Goal: Contribute content: Contribute content

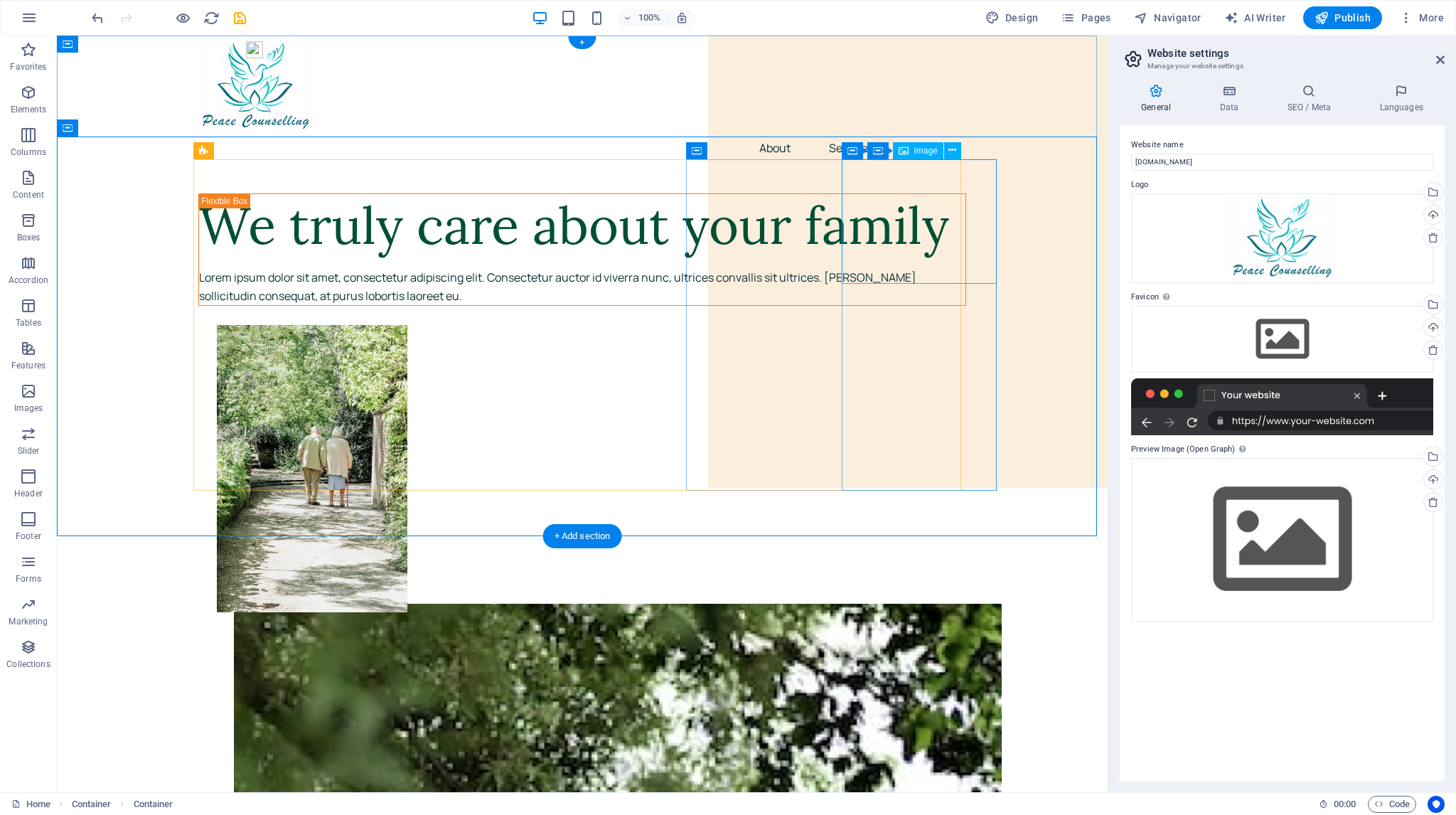
click at [956, 150] on icon at bounding box center [953, 150] width 8 height 15
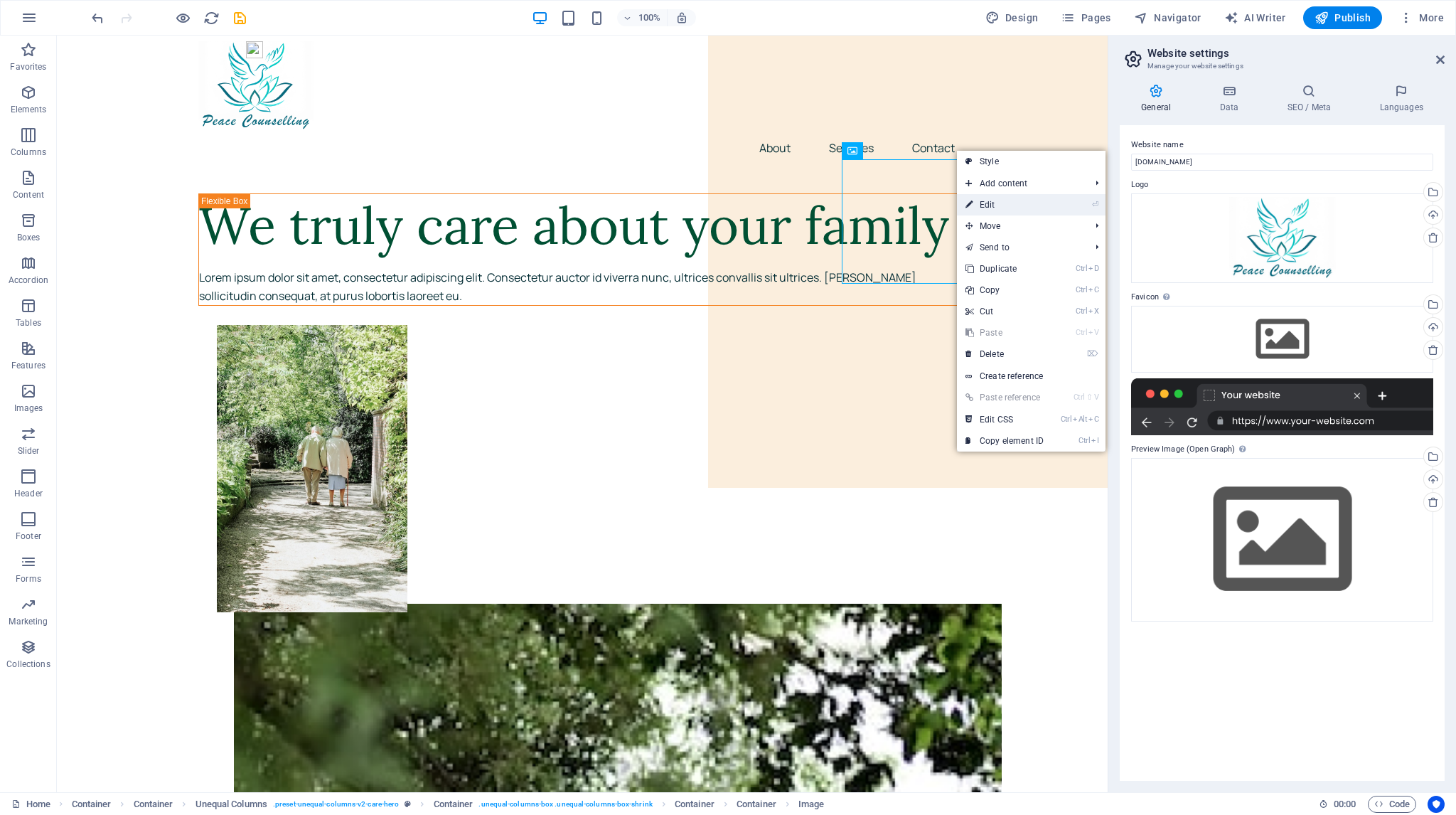
click at [984, 200] on link "⏎ Edit" at bounding box center [1004, 205] width 96 height 21
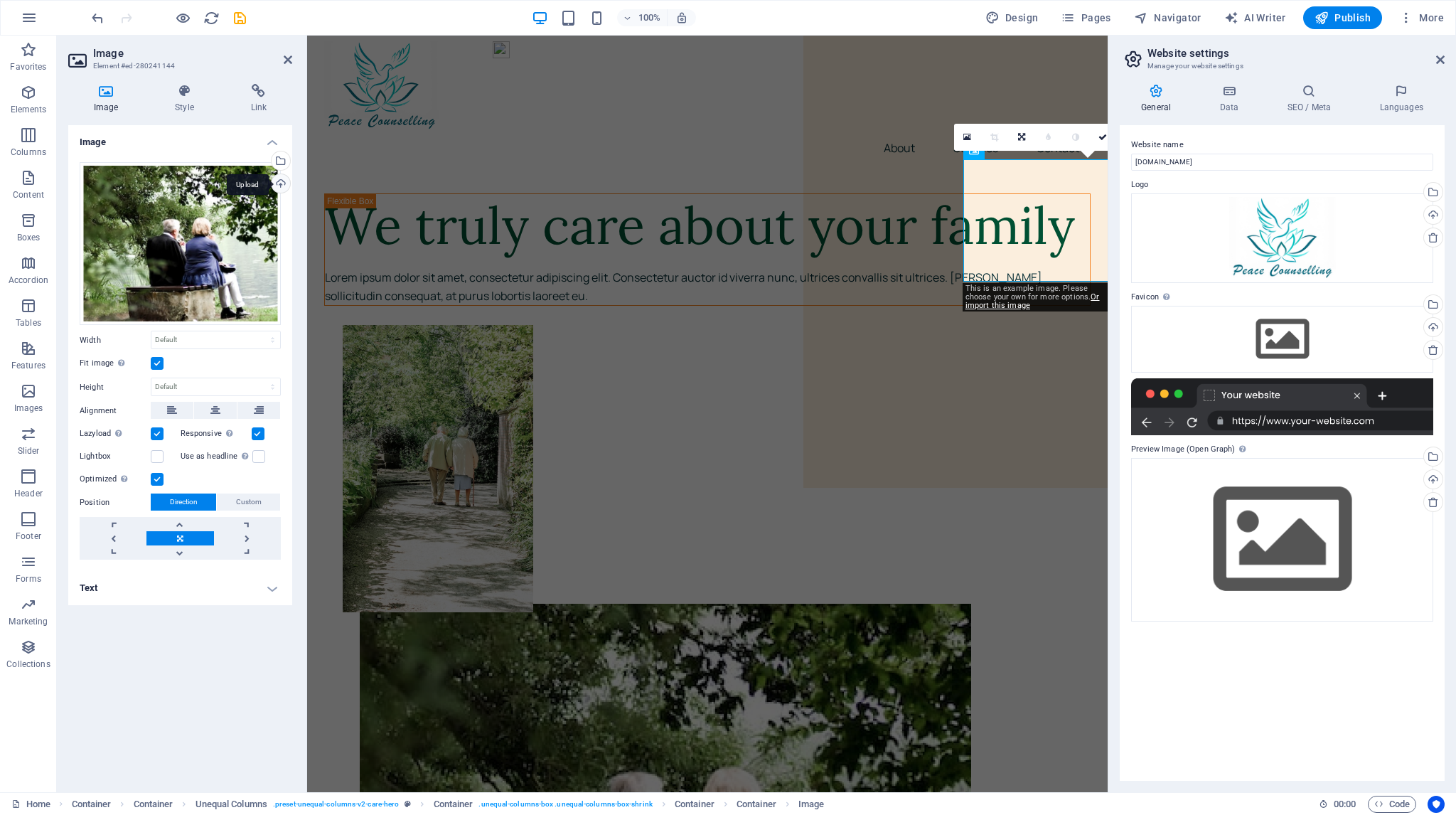
click at [279, 180] on div "Upload" at bounding box center [279, 185] width 21 height 21
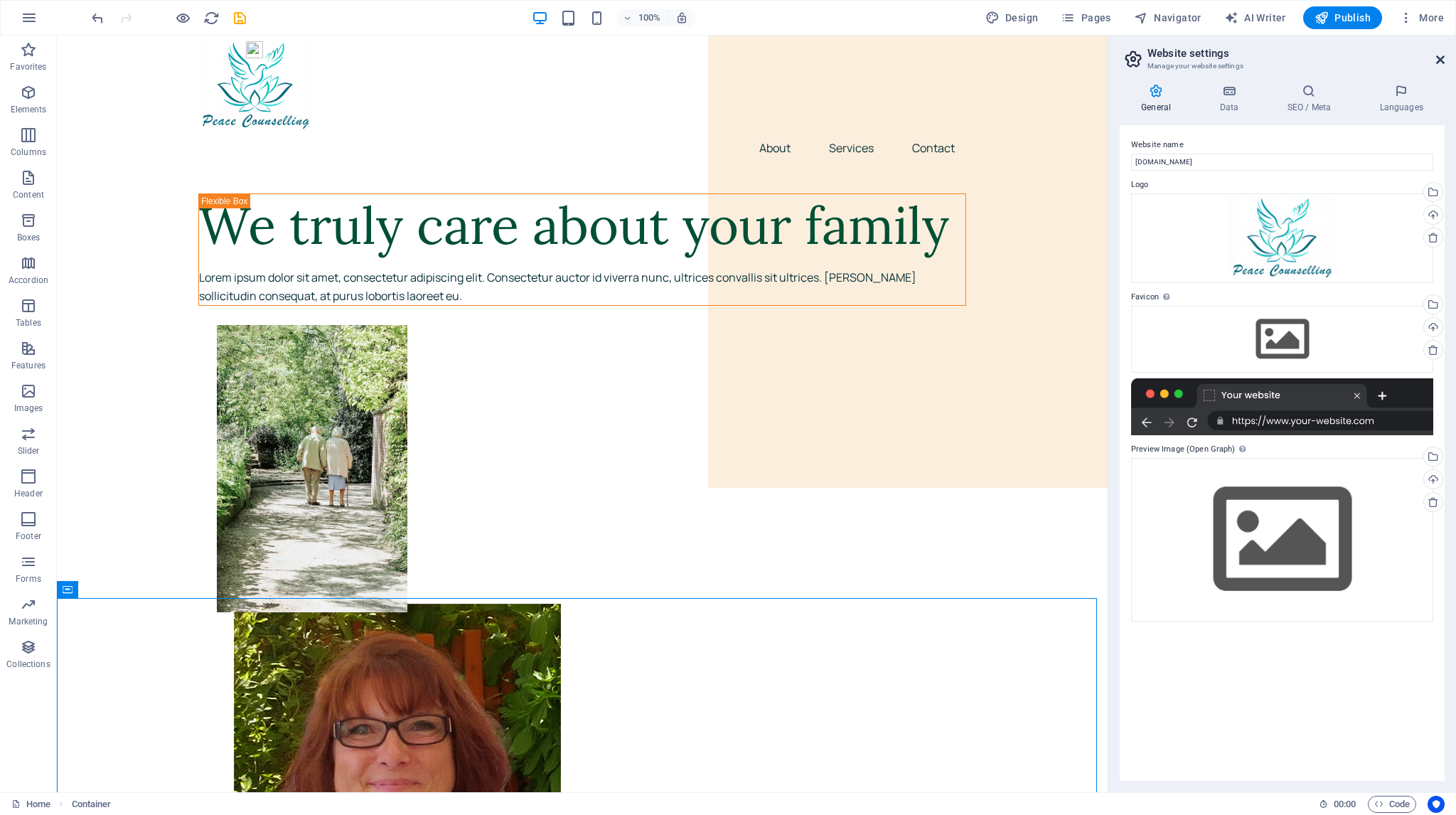
click at [1438, 56] on icon at bounding box center [1440, 60] width 8 height 11
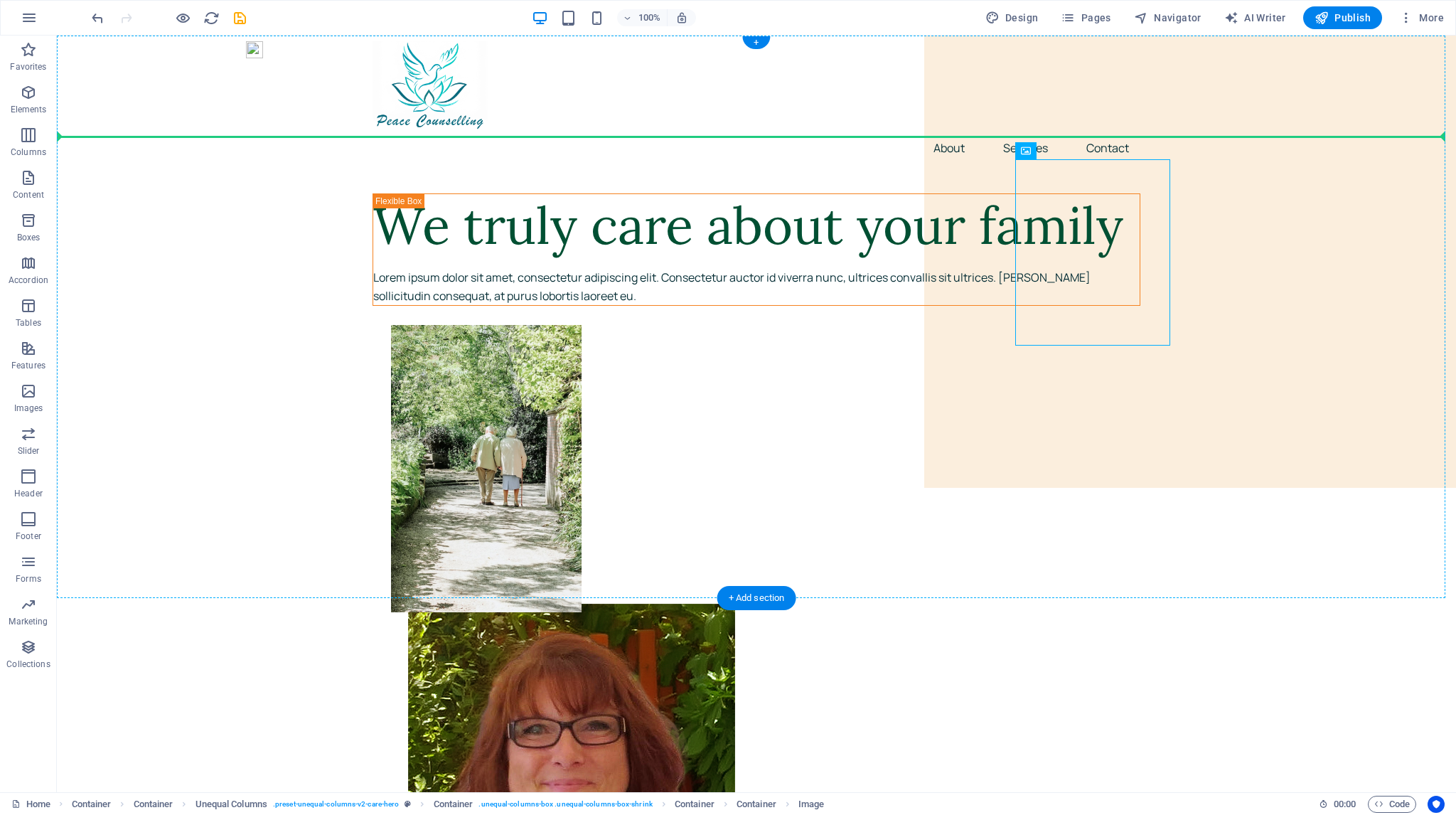
drag, startPoint x: 1074, startPoint y: 216, endPoint x: 173, endPoint y: 263, distance: 902.2
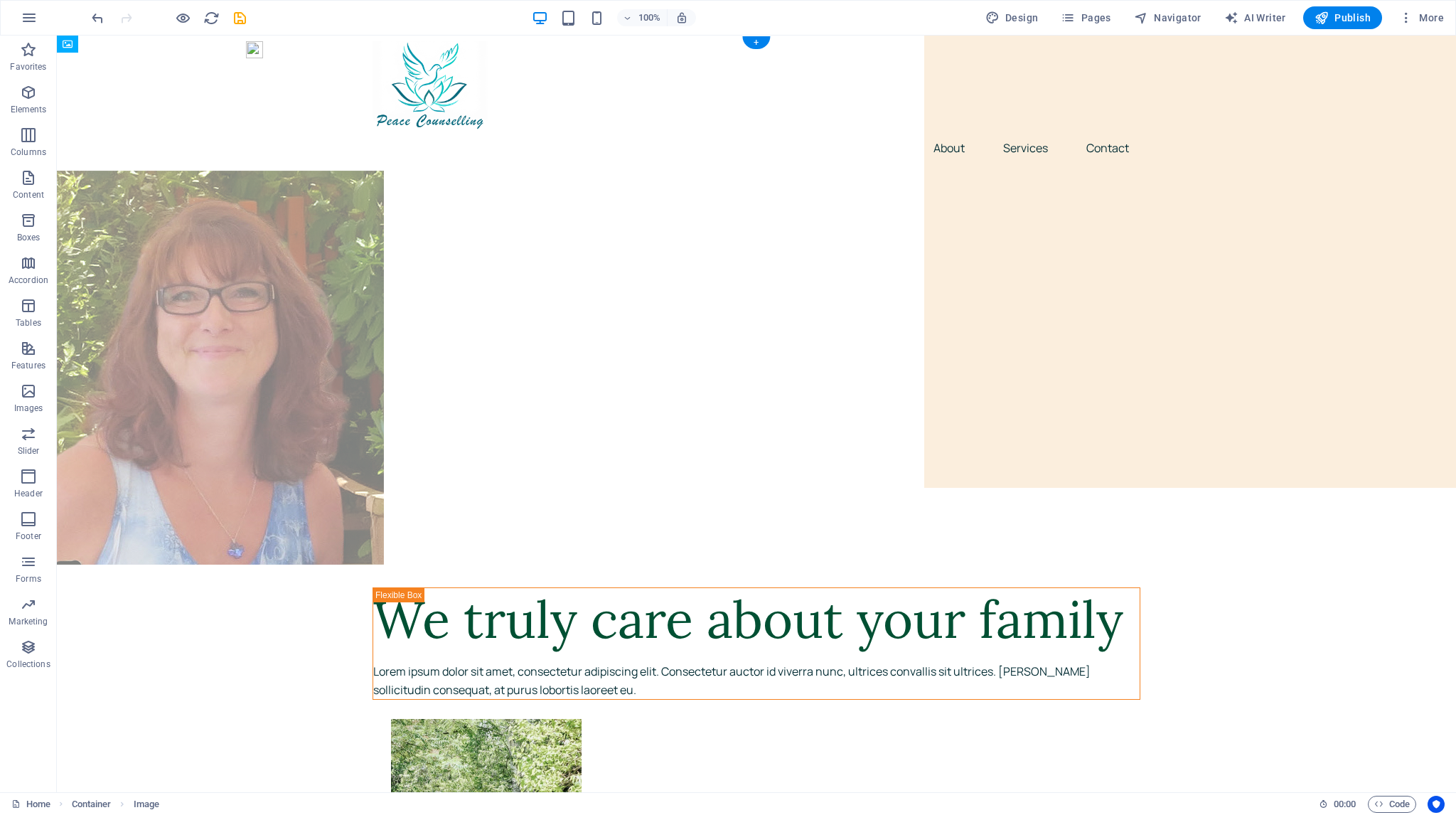
drag, startPoint x: 167, startPoint y: 228, endPoint x: 179, endPoint y: 288, distance: 61.2
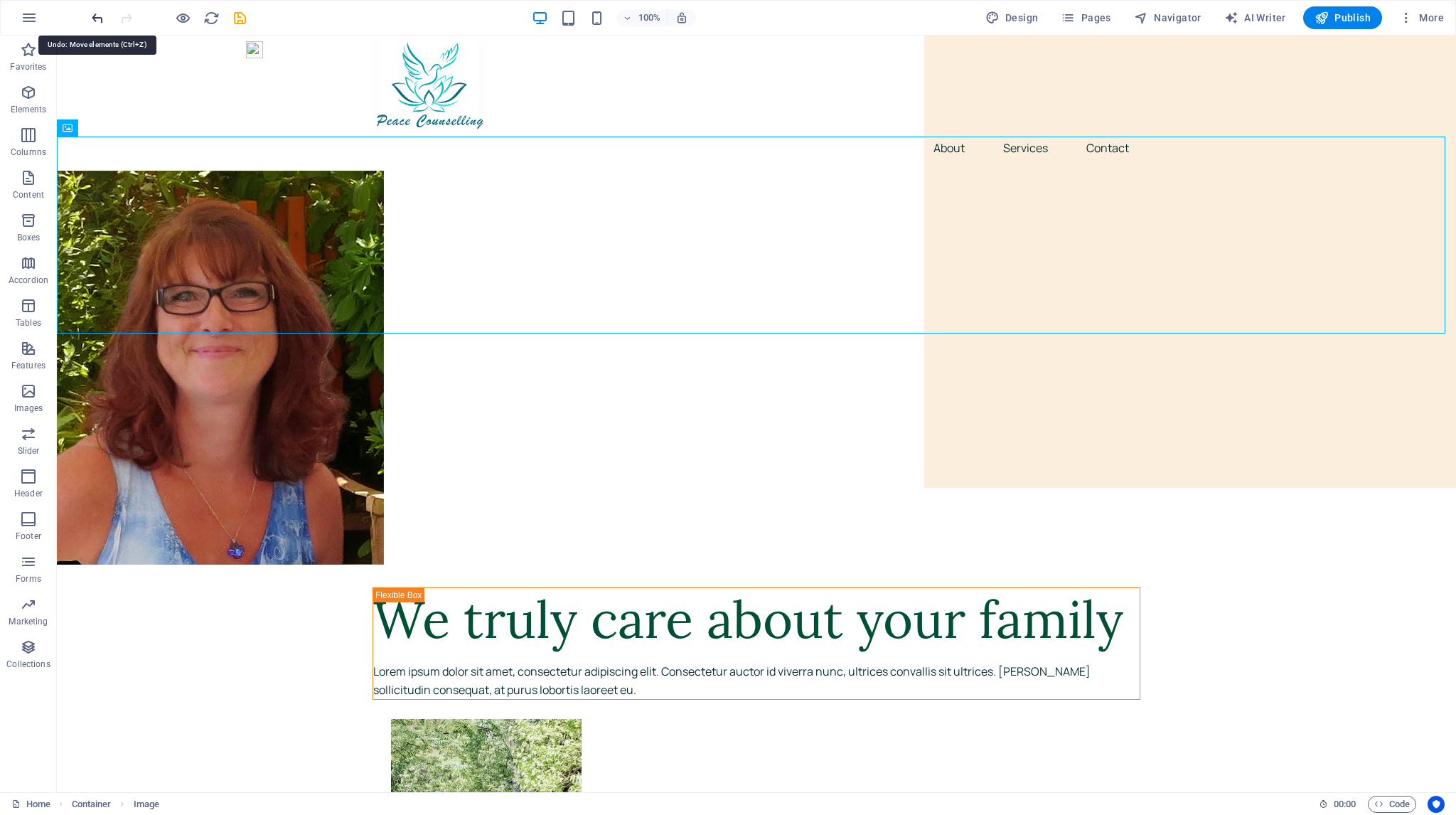
click at [97, 16] on icon "undo" at bounding box center [98, 18] width 16 height 16
click at [94, 15] on icon "undo" at bounding box center [98, 18] width 16 height 16
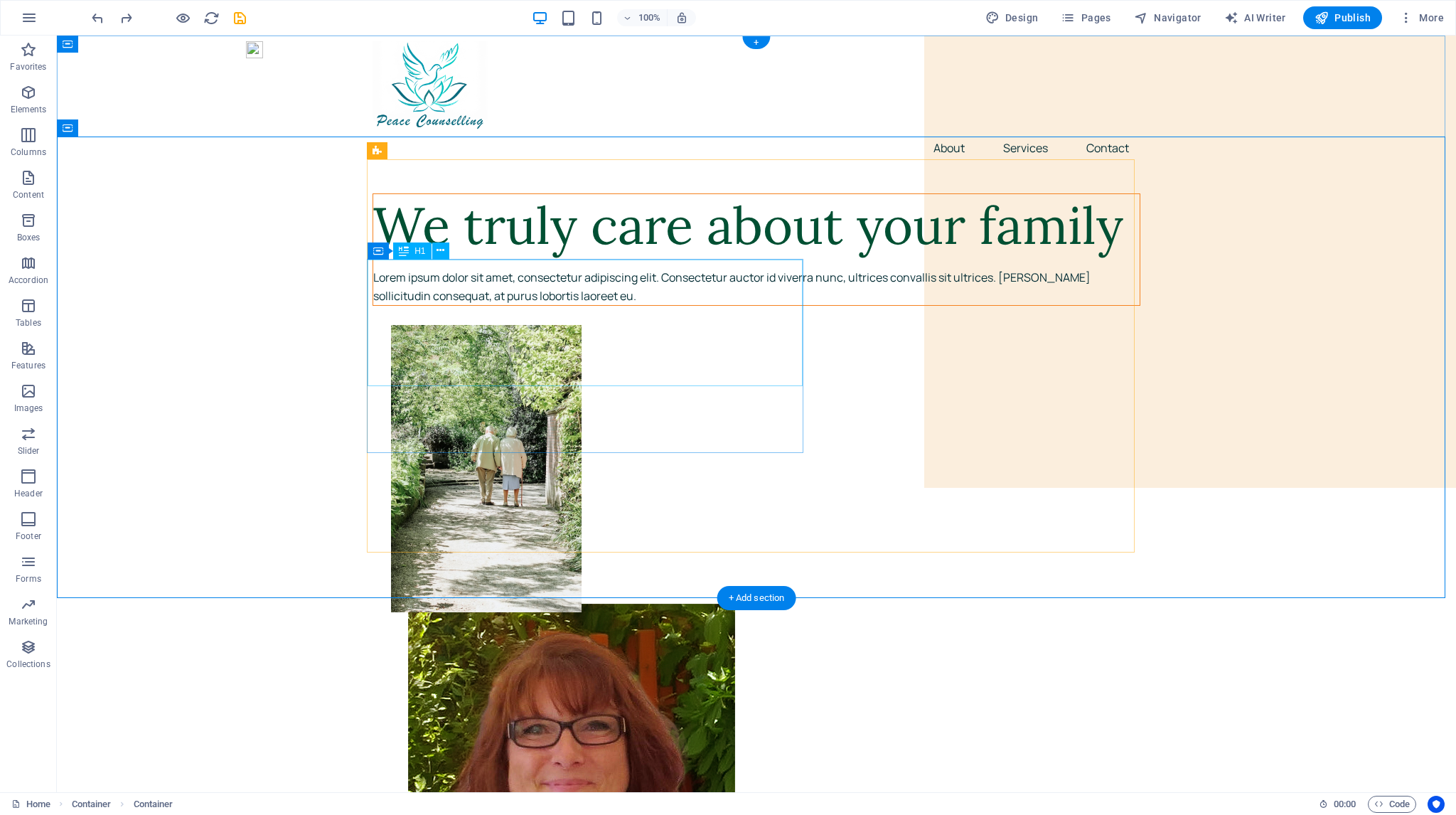
click at [394, 257] on div "We truly care about your family" at bounding box center [757, 226] width 766 height 63
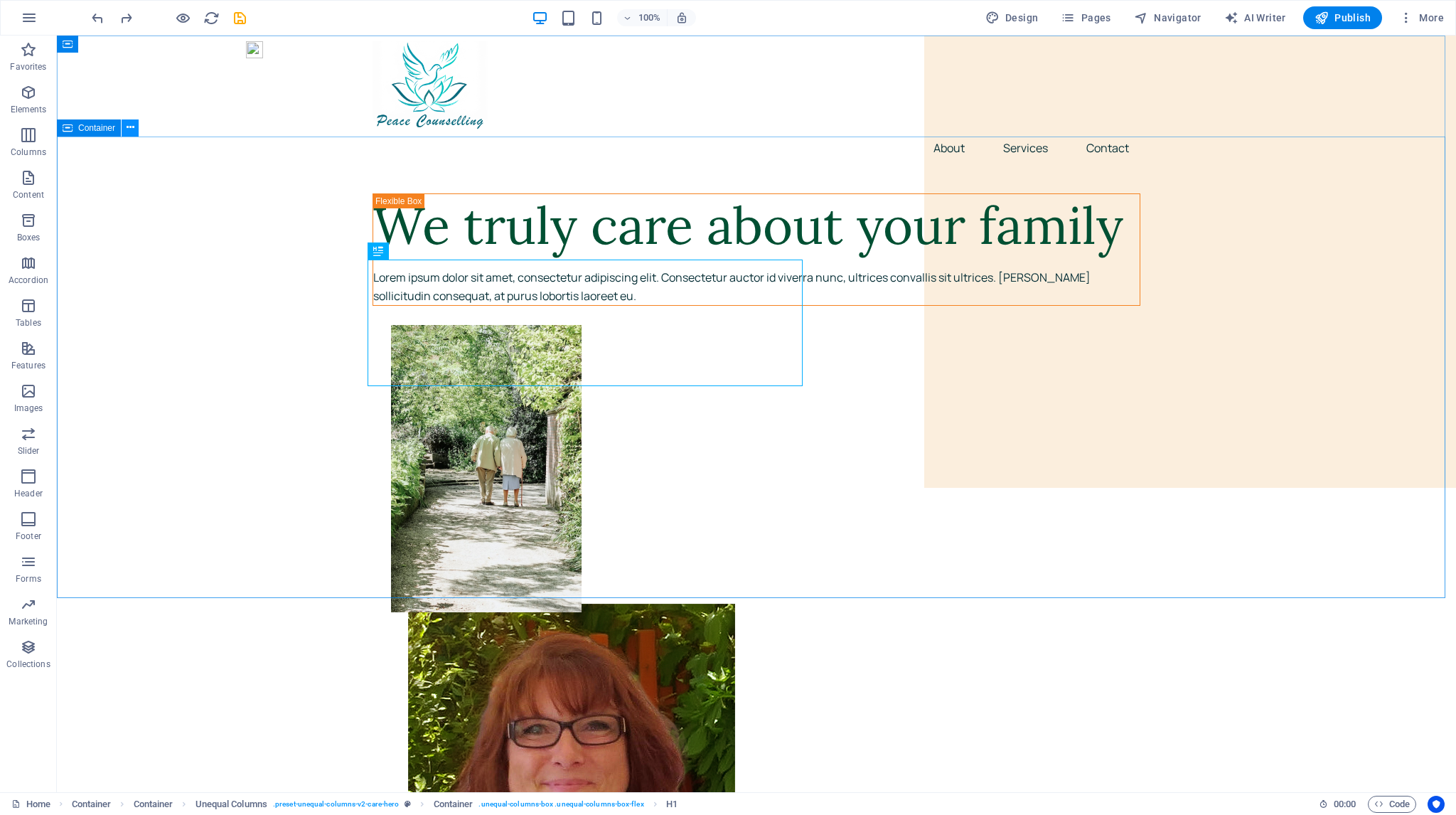
click at [131, 128] on icon at bounding box center [131, 128] width 8 height 15
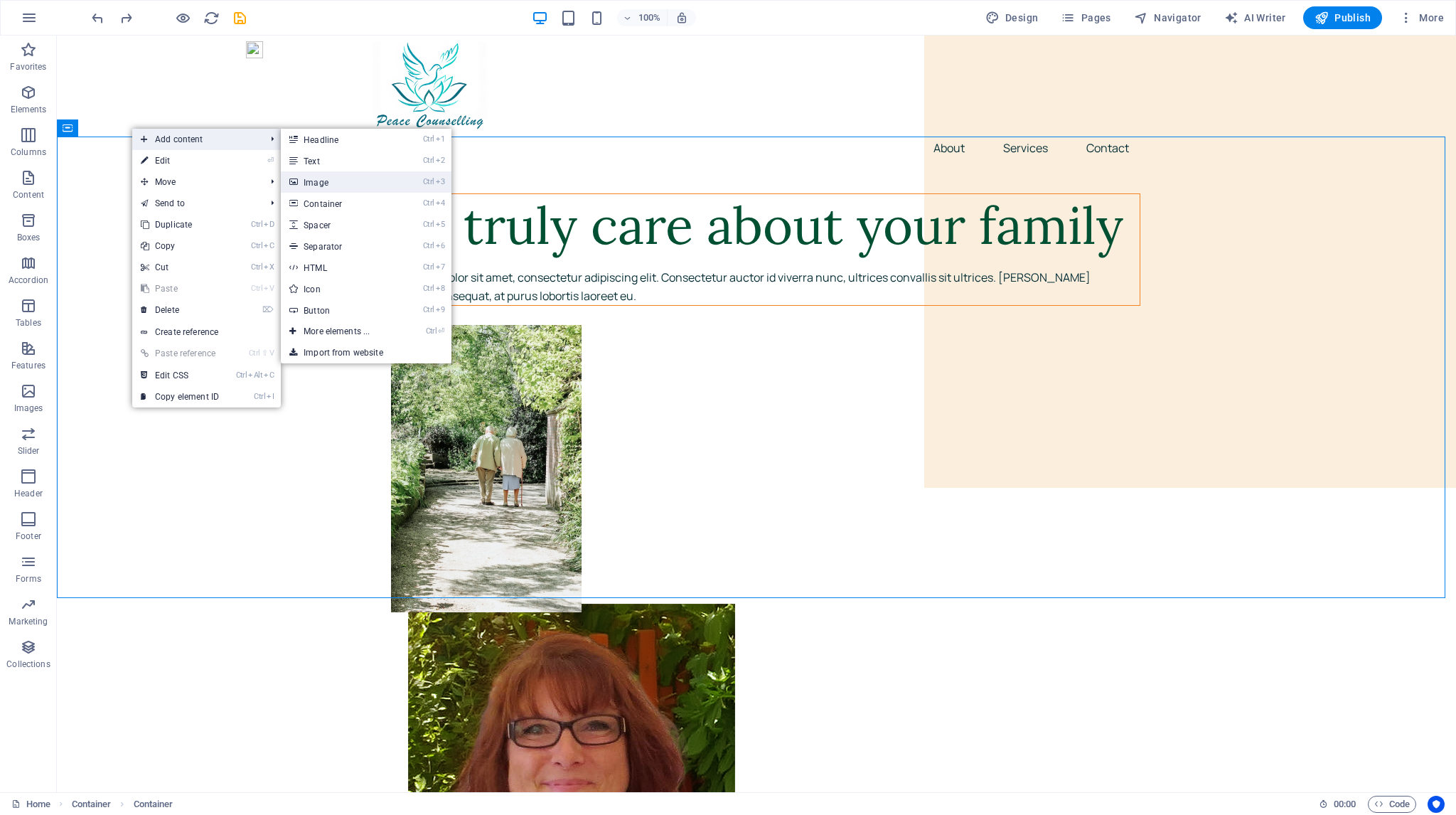
drag, startPoint x: 155, startPoint y: 140, endPoint x: 320, endPoint y: 189, distance: 172.1
click at [281, 150] on li "Add content Ctrl 1 Headline Ctrl 2 Text Ctrl 3 Image Ctrl 4 Container Ctrl 5 Sp…" at bounding box center [207, 140] width 149 height 21
click at [312, 181] on link "Ctrl 3 Image" at bounding box center [340, 182] width 118 height 21
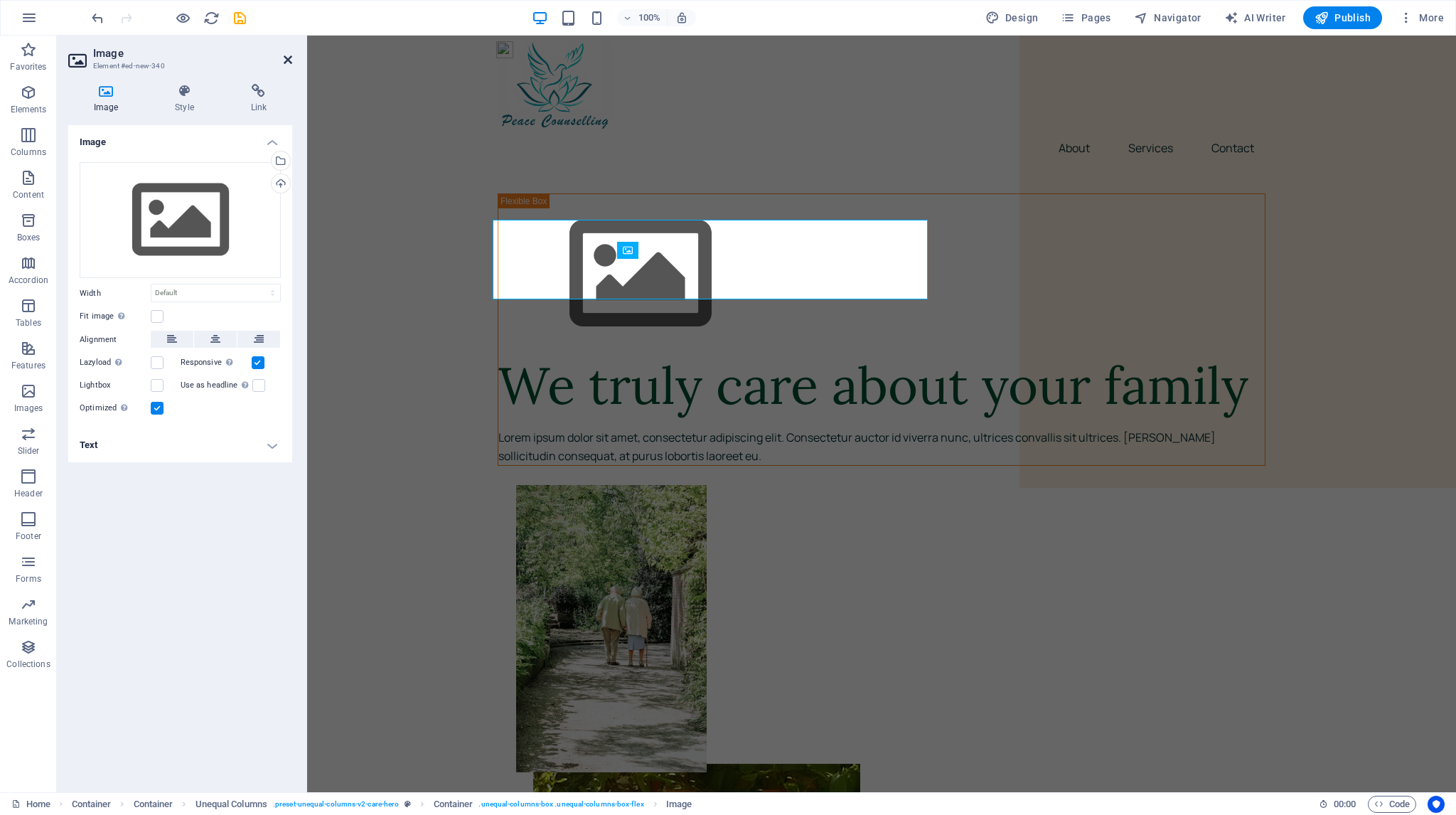
click at [290, 60] on icon at bounding box center [288, 60] width 8 height 11
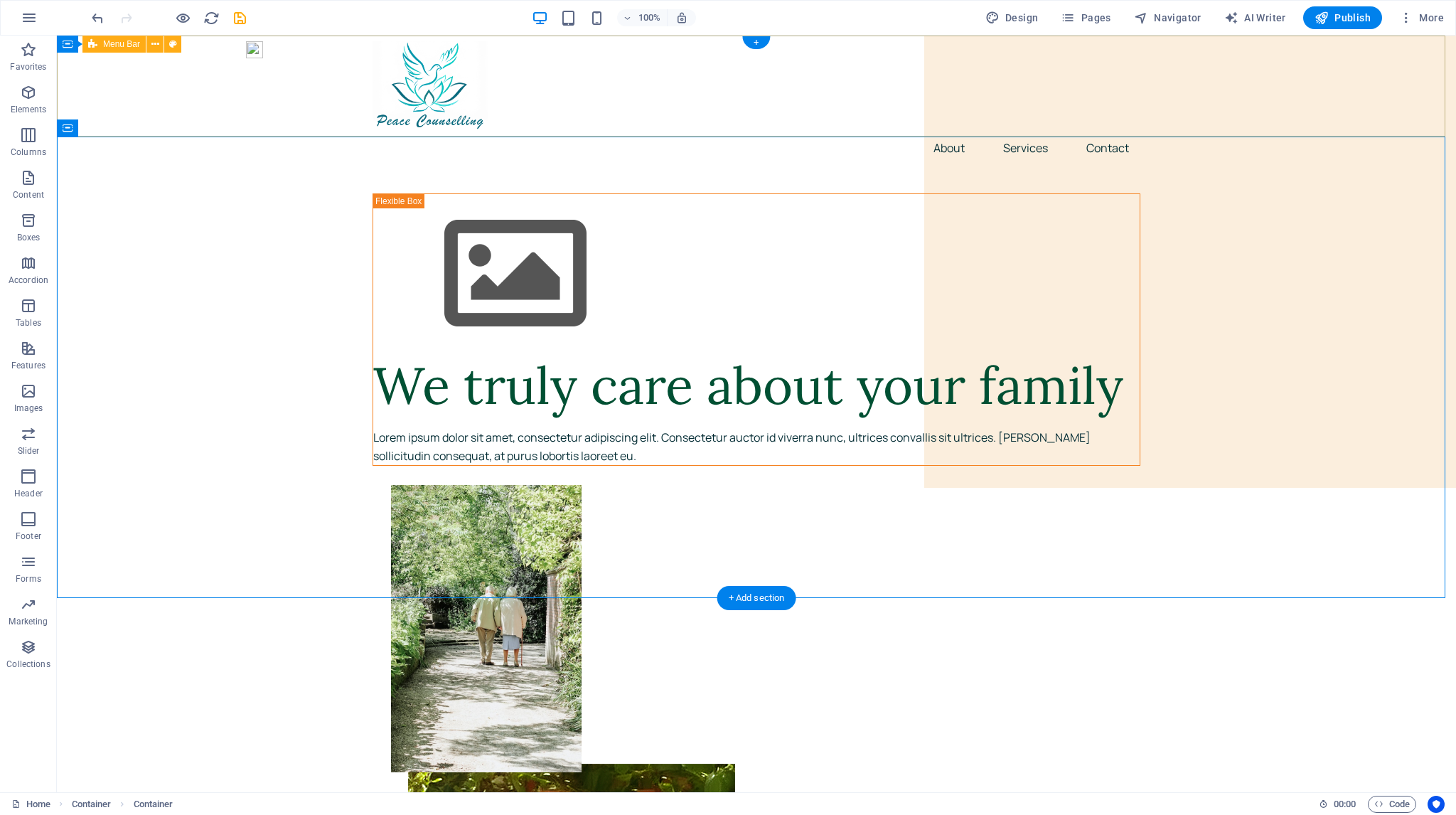
click at [156, 136] on div "About Services Contact" at bounding box center [757, 103] width 1400 height 135
click at [130, 128] on icon at bounding box center [131, 128] width 8 height 15
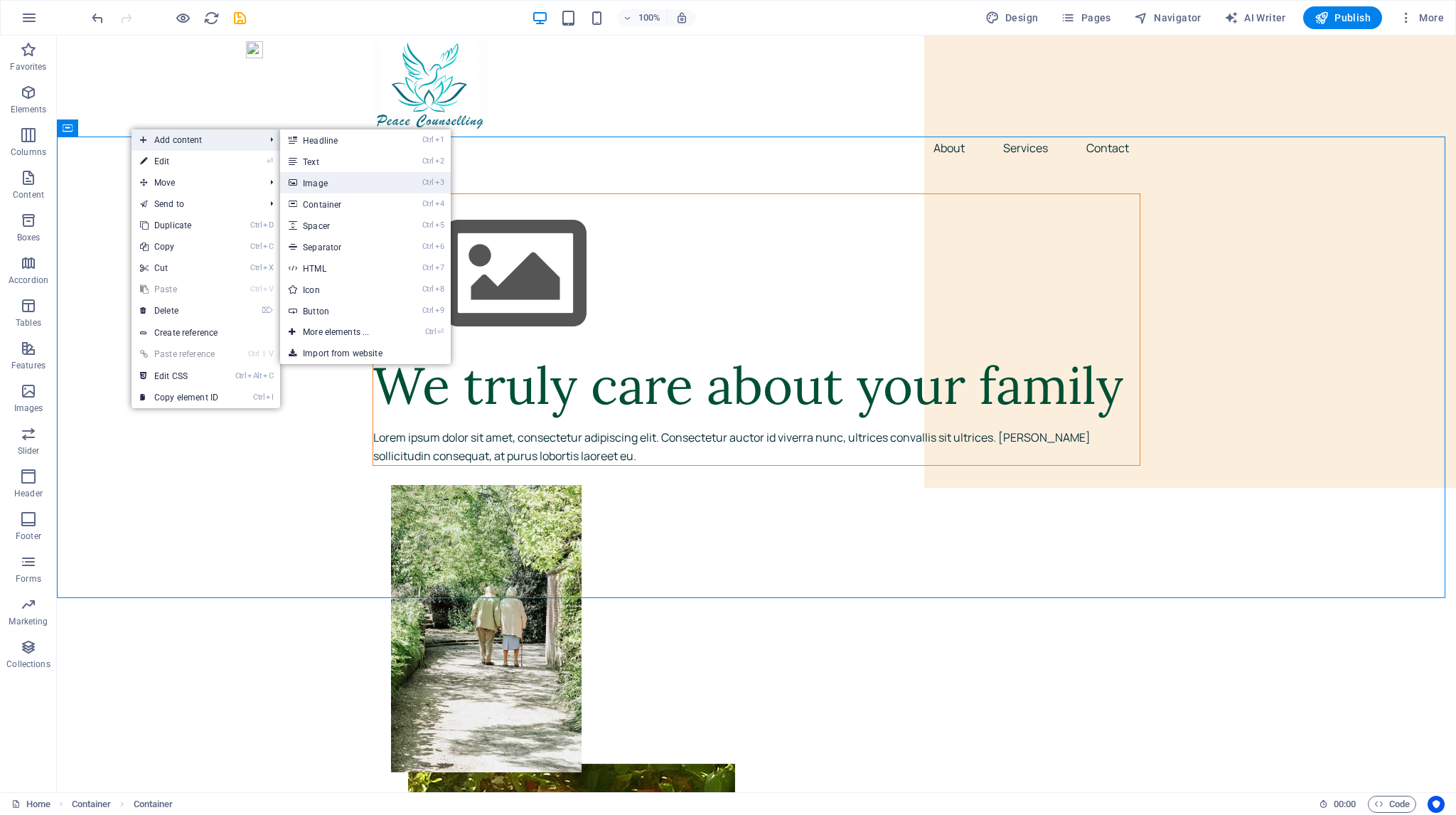
click at [318, 181] on link "Ctrl 3 Image" at bounding box center [339, 183] width 118 height 21
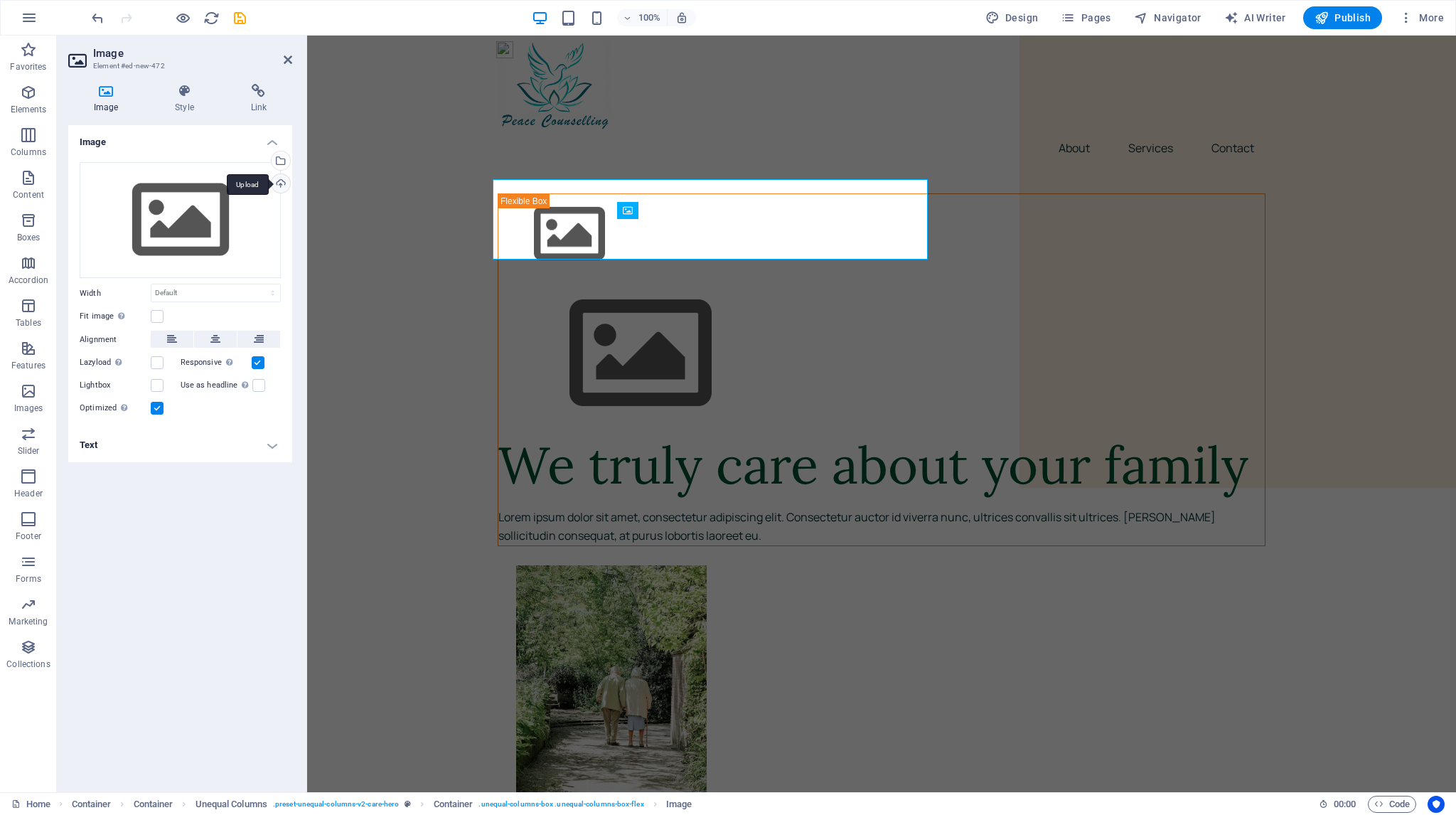
click at [282, 180] on div "Upload" at bounding box center [279, 185] width 21 height 21
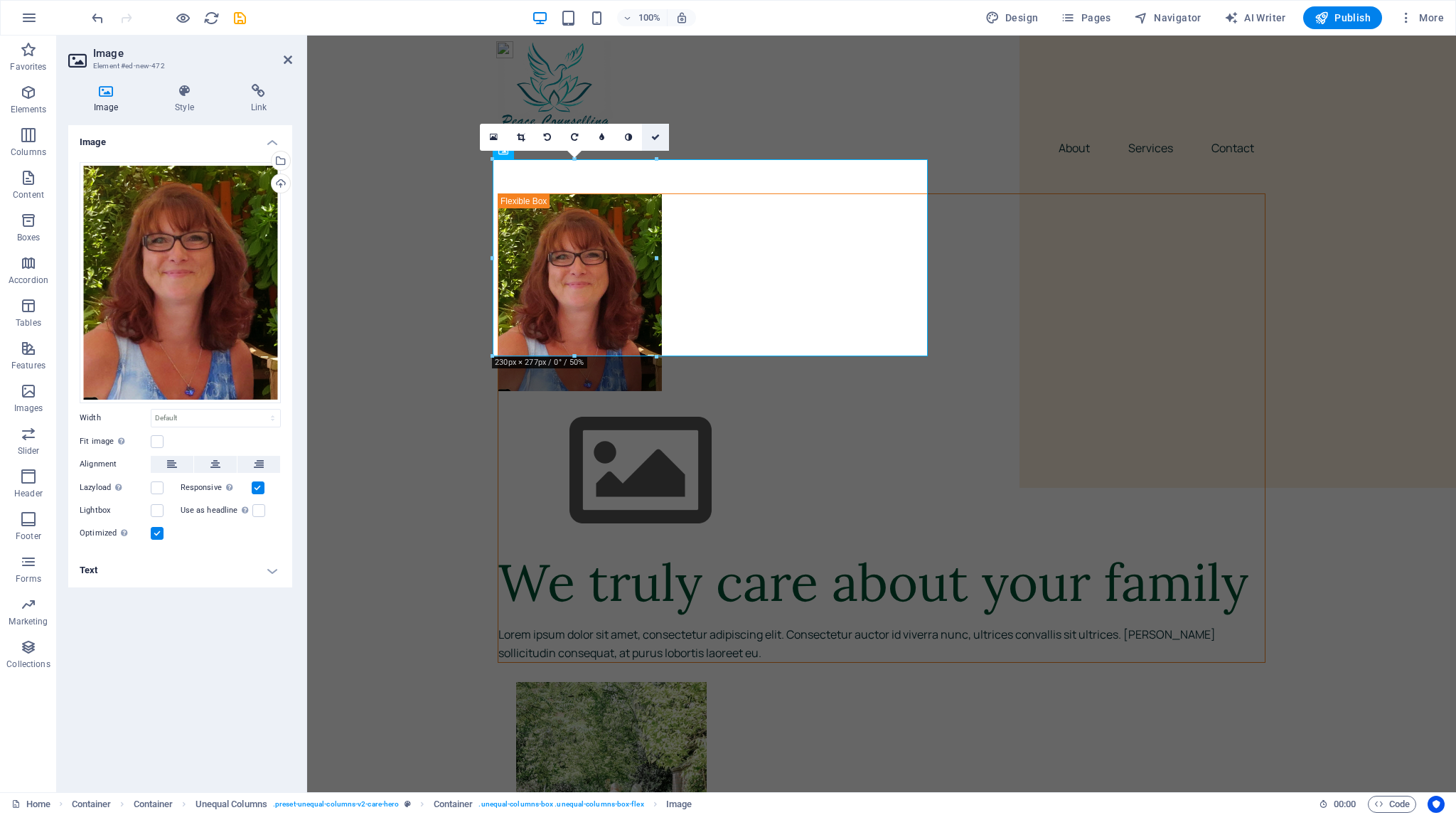
drag, startPoint x: 659, startPoint y: 136, endPoint x: 610, endPoint y: 147, distance: 50.2
click at [659, 136] on icon at bounding box center [655, 137] width 8 height 8
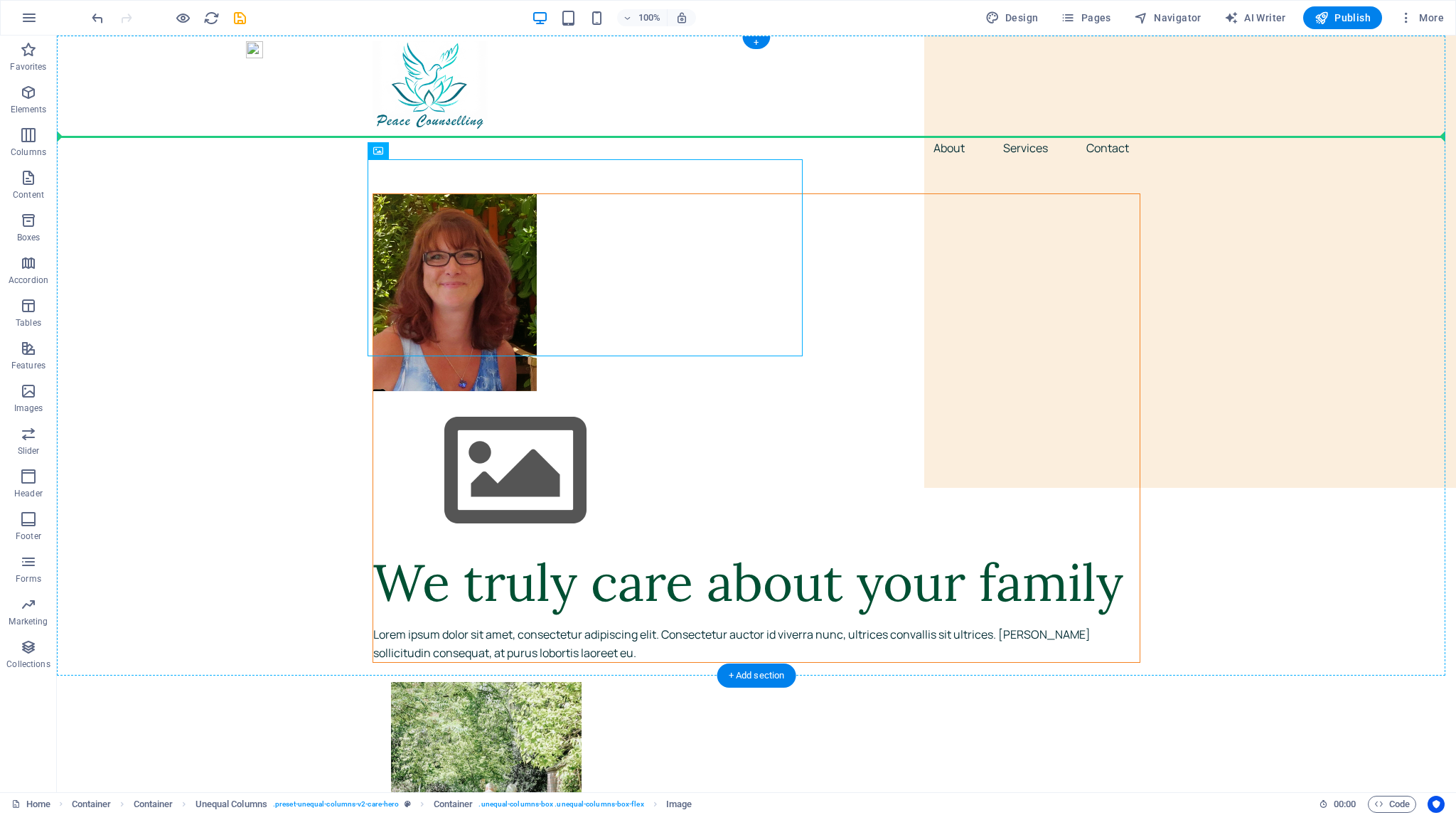
drag, startPoint x: 465, startPoint y: 240, endPoint x: 107, endPoint y: 188, distance: 361.8
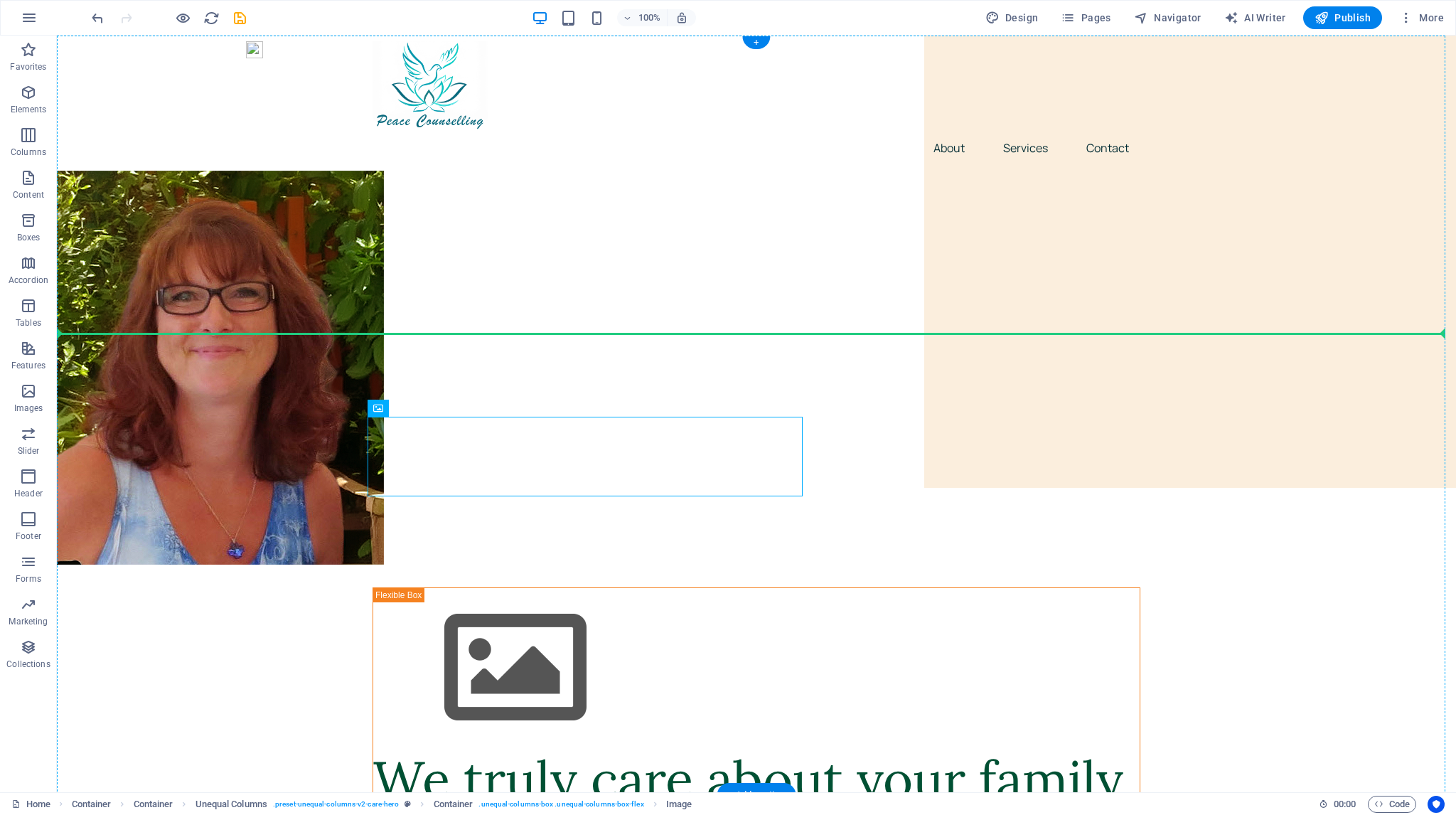
drag, startPoint x: 590, startPoint y: 441, endPoint x: 569, endPoint y: 236, distance: 206.1
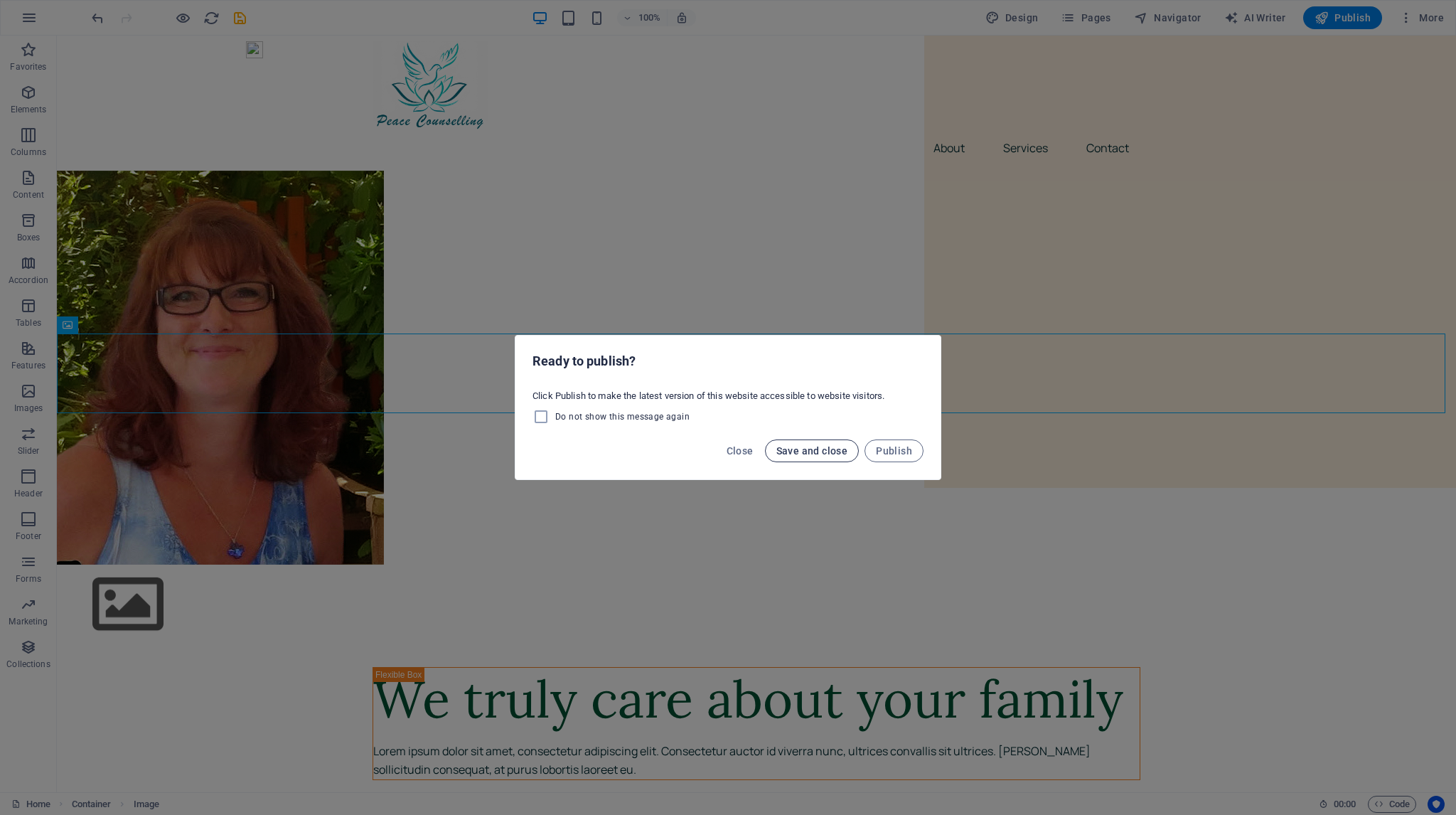
click at [784, 451] on span "Save and close" at bounding box center [812, 451] width 72 height 11
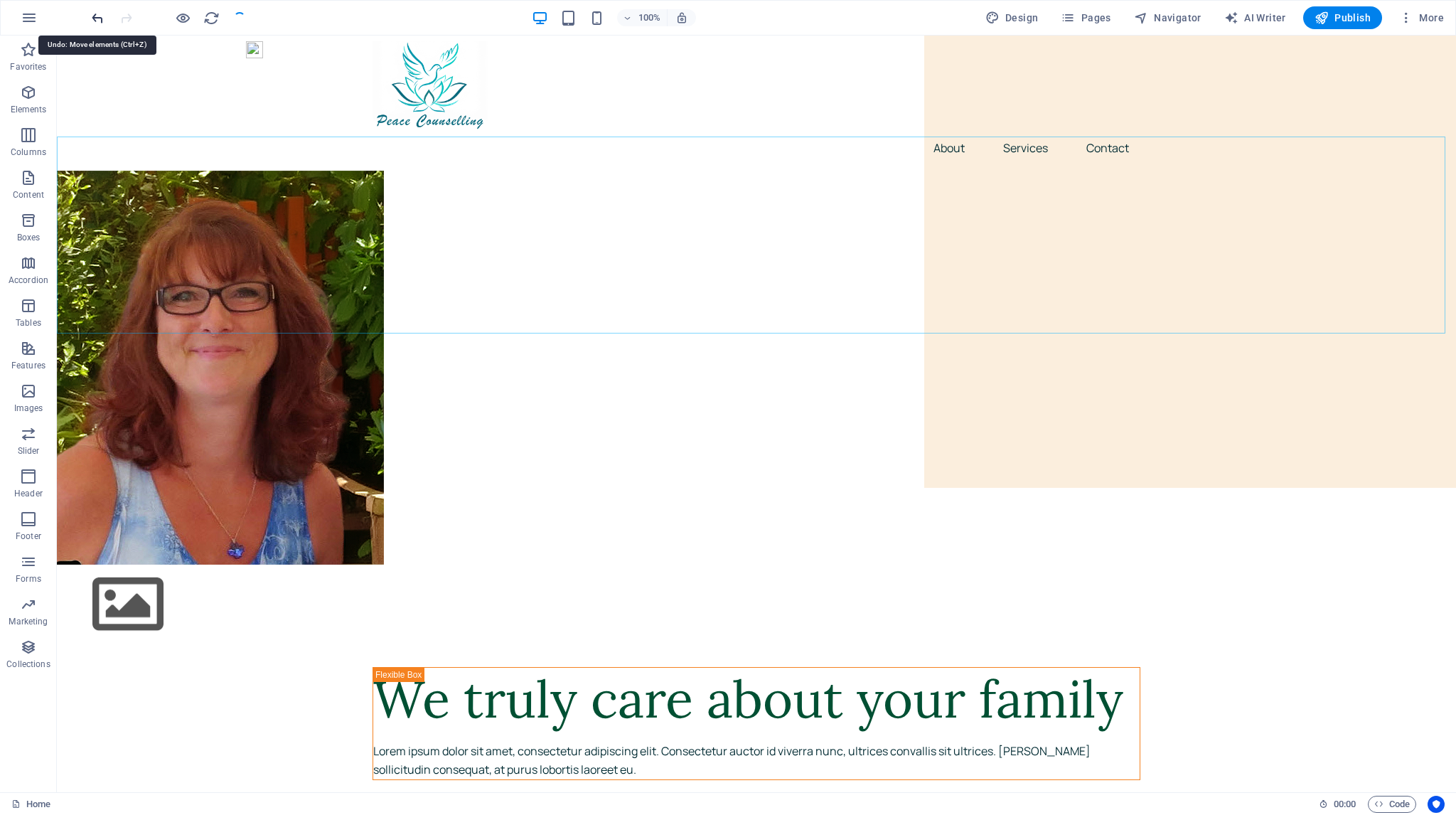
click at [100, 14] on icon "undo" at bounding box center [98, 18] width 16 height 16
click at [96, 13] on icon "undo" at bounding box center [98, 18] width 16 height 16
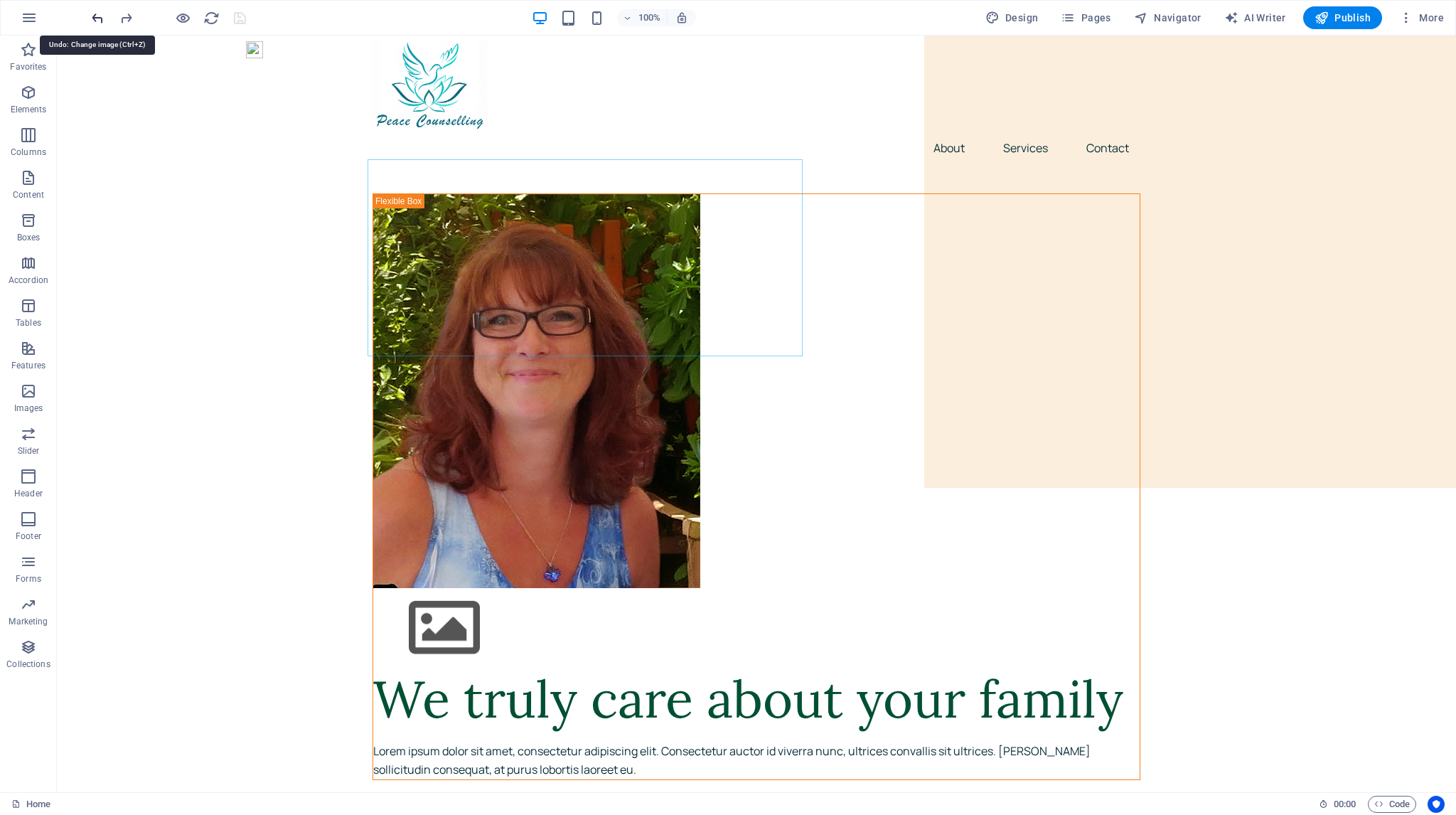
click at [96, 13] on icon "undo" at bounding box center [98, 18] width 16 height 16
click at [98, 17] on icon "undo" at bounding box center [98, 18] width 16 height 16
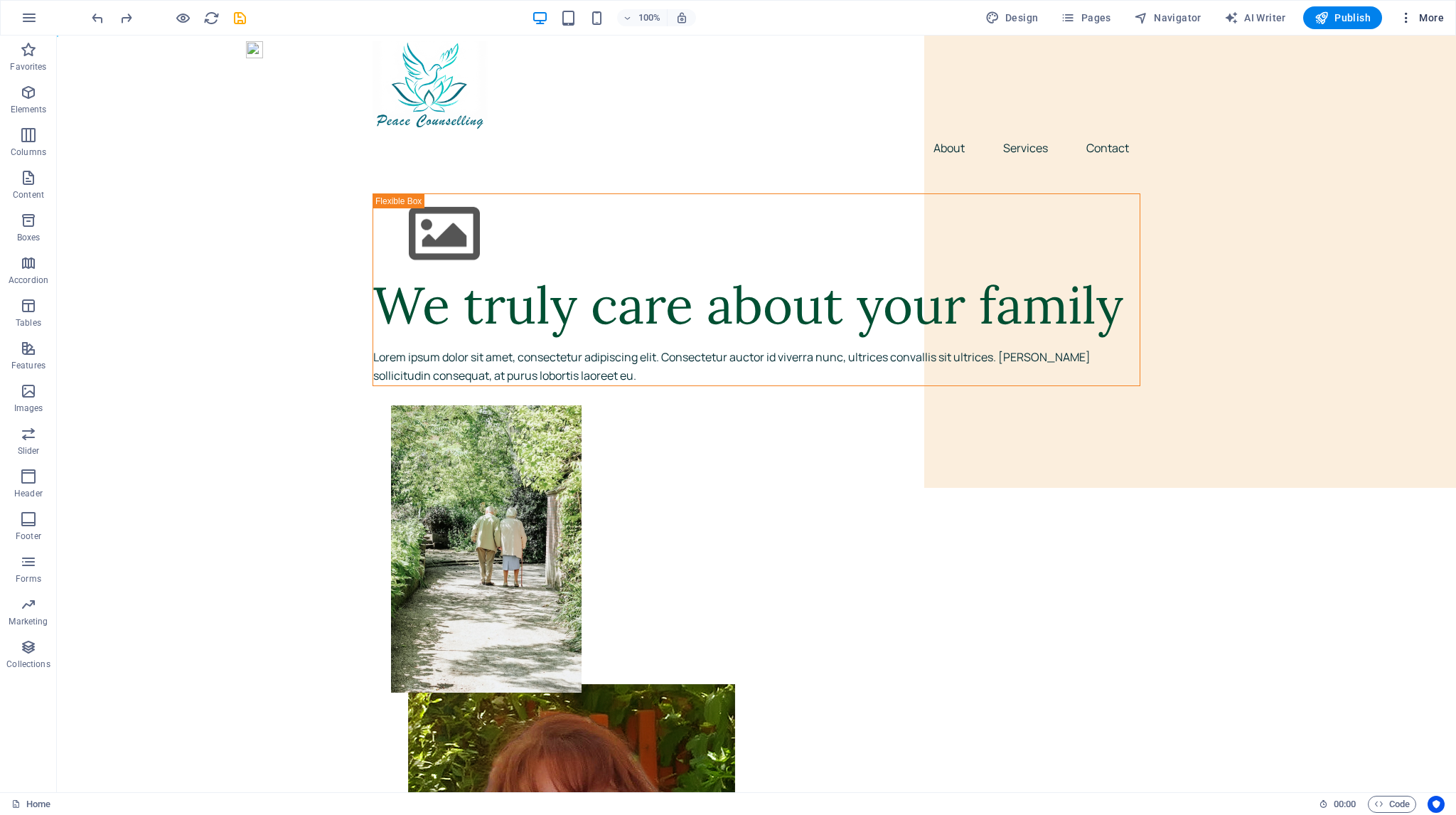
click at [1408, 16] on icon "button" at bounding box center [1406, 17] width 14 height 14
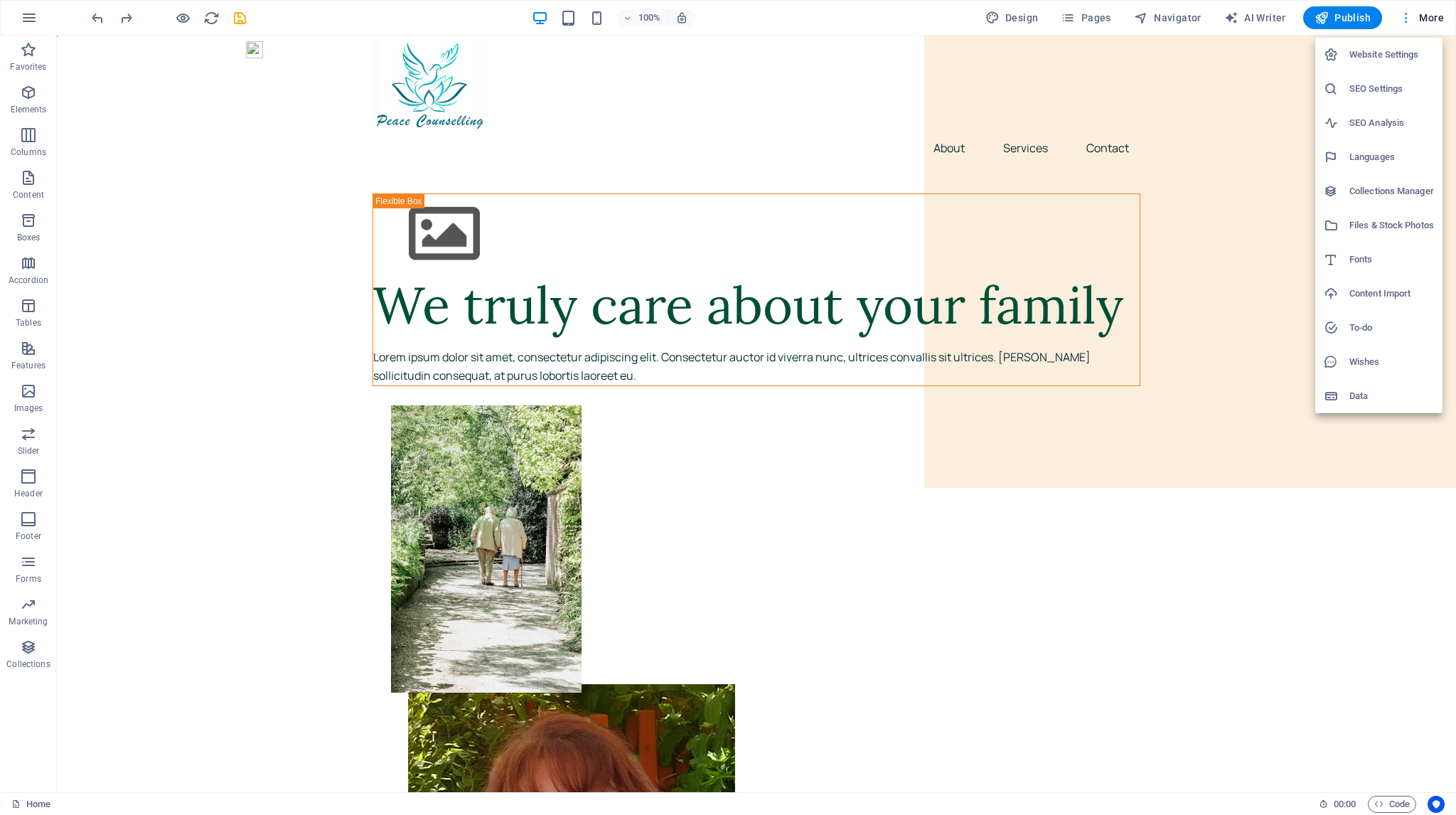
click at [1408, 16] on div at bounding box center [728, 407] width 1456 height 815
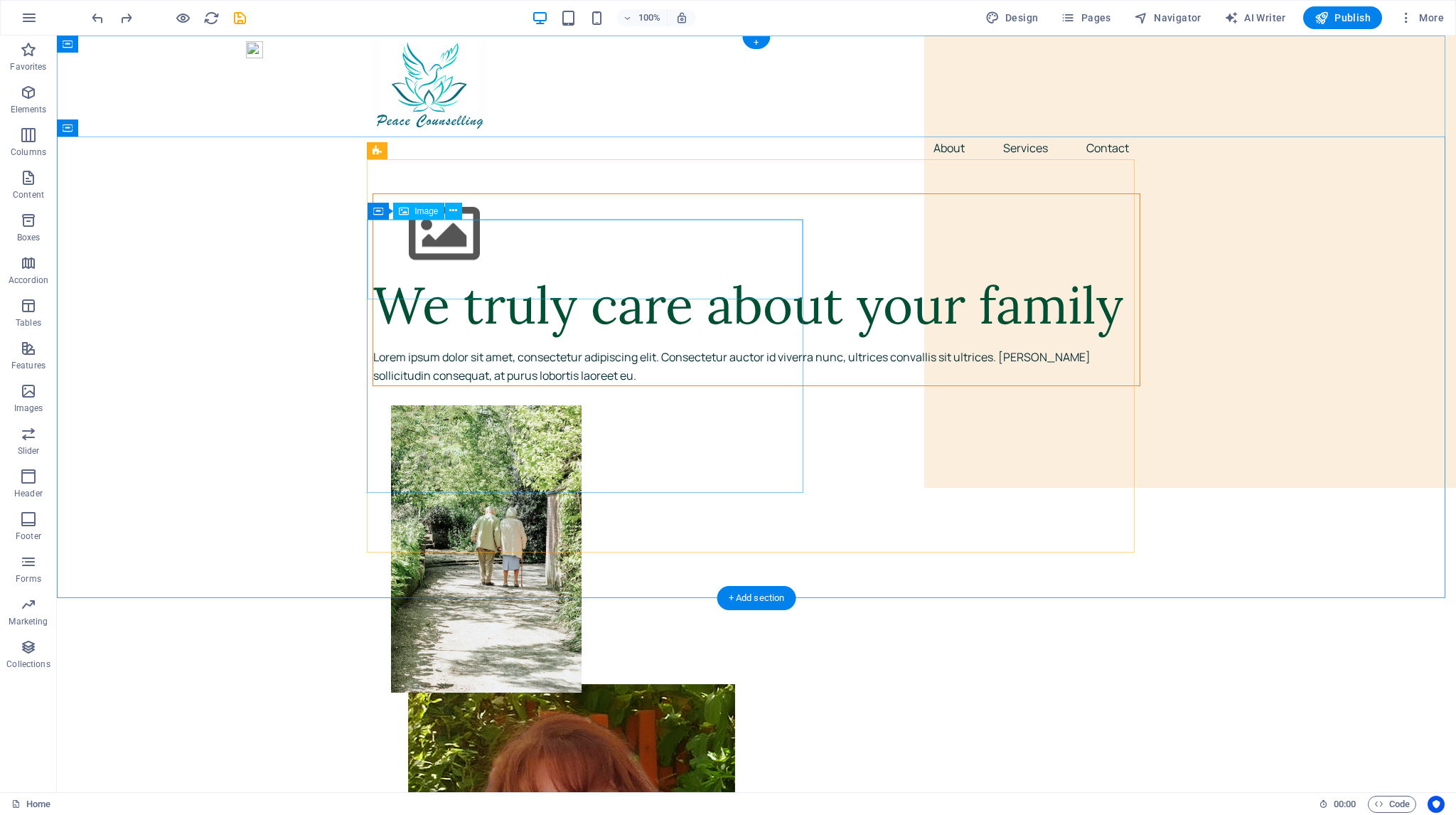
click at [441, 259] on figure at bounding box center [757, 235] width 766 height 80
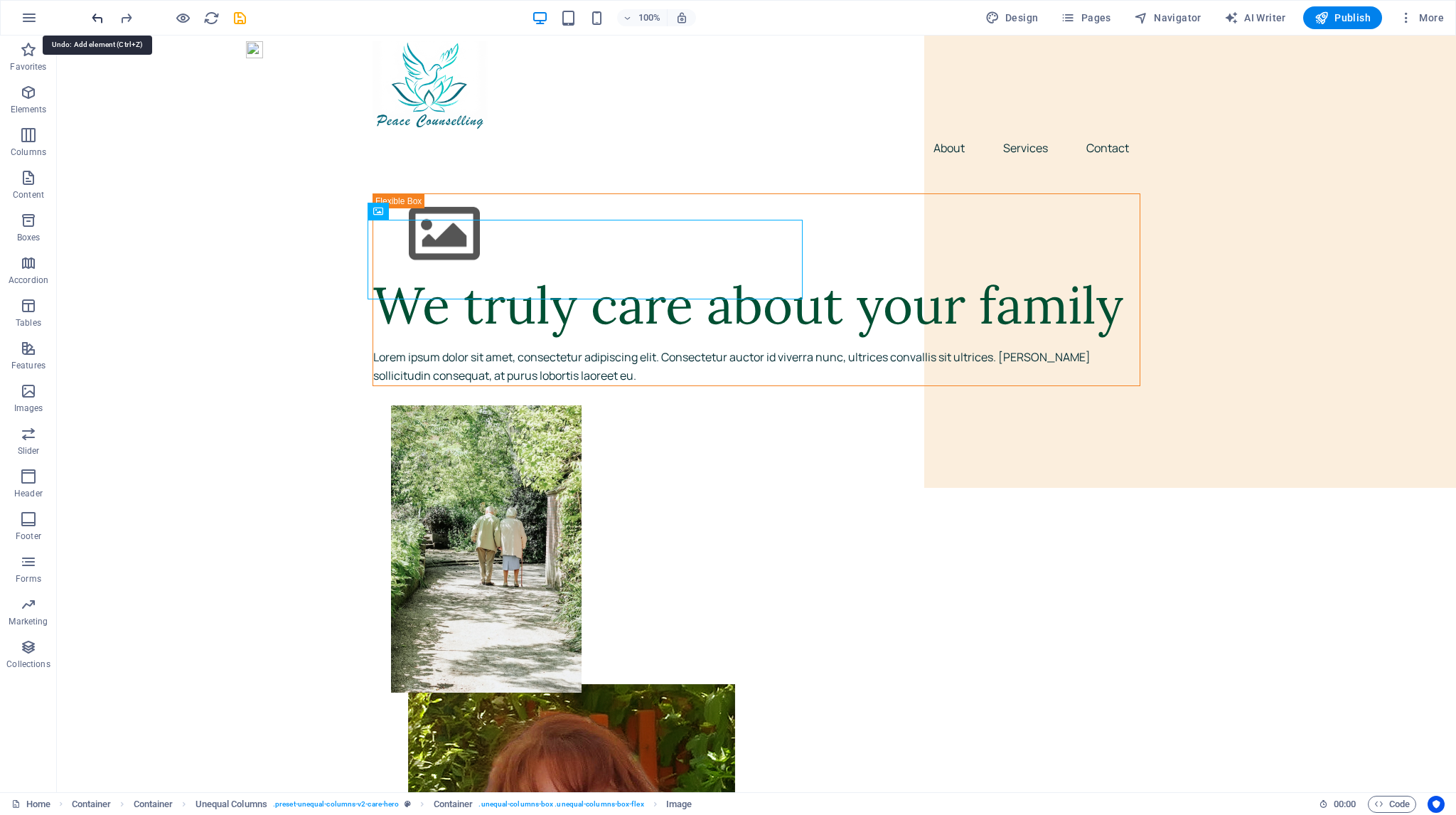
click at [96, 15] on icon "undo" at bounding box center [98, 18] width 16 height 16
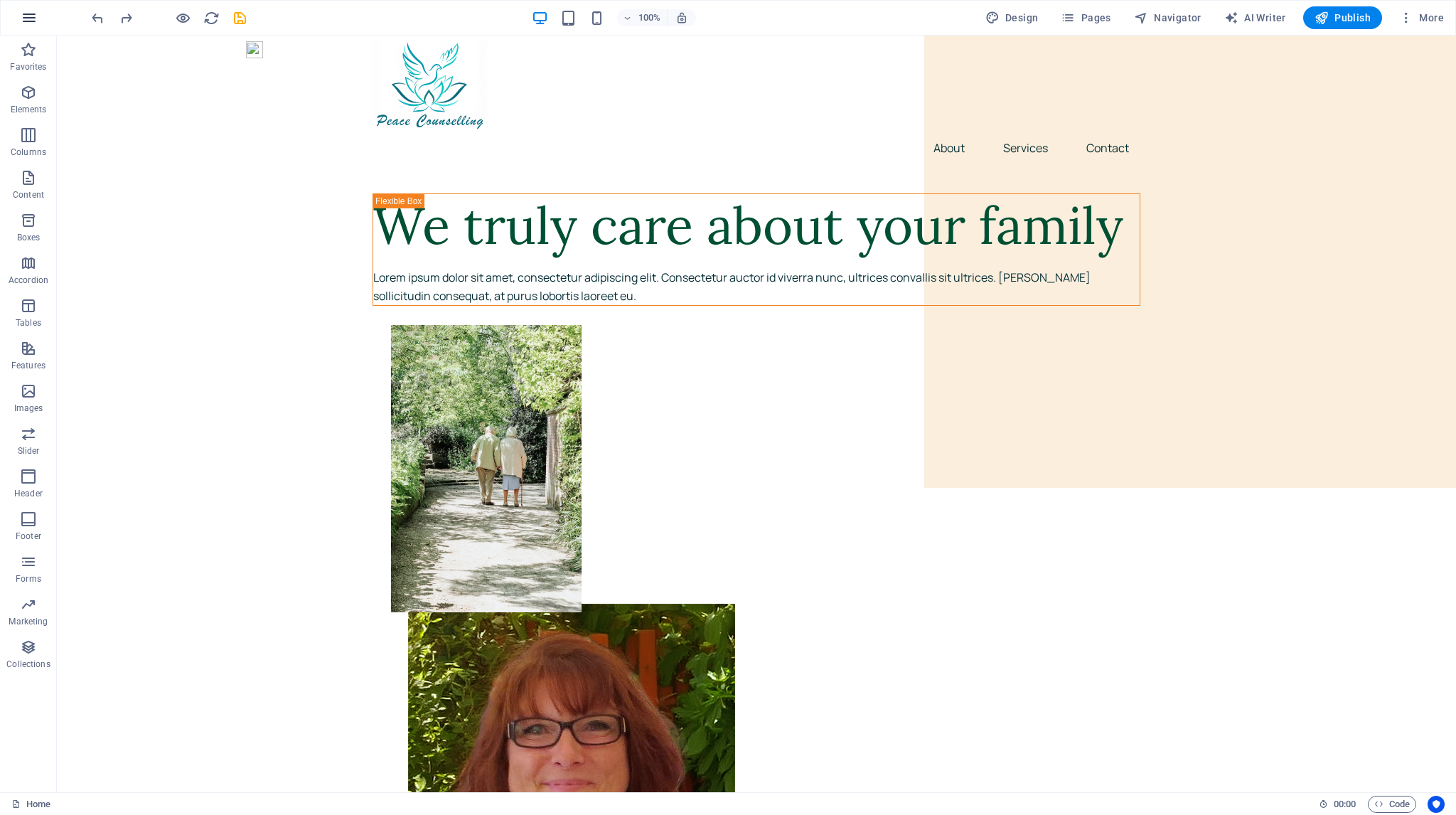
click at [29, 16] on icon "button" at bounding box center [29, 17] width 17 height 17
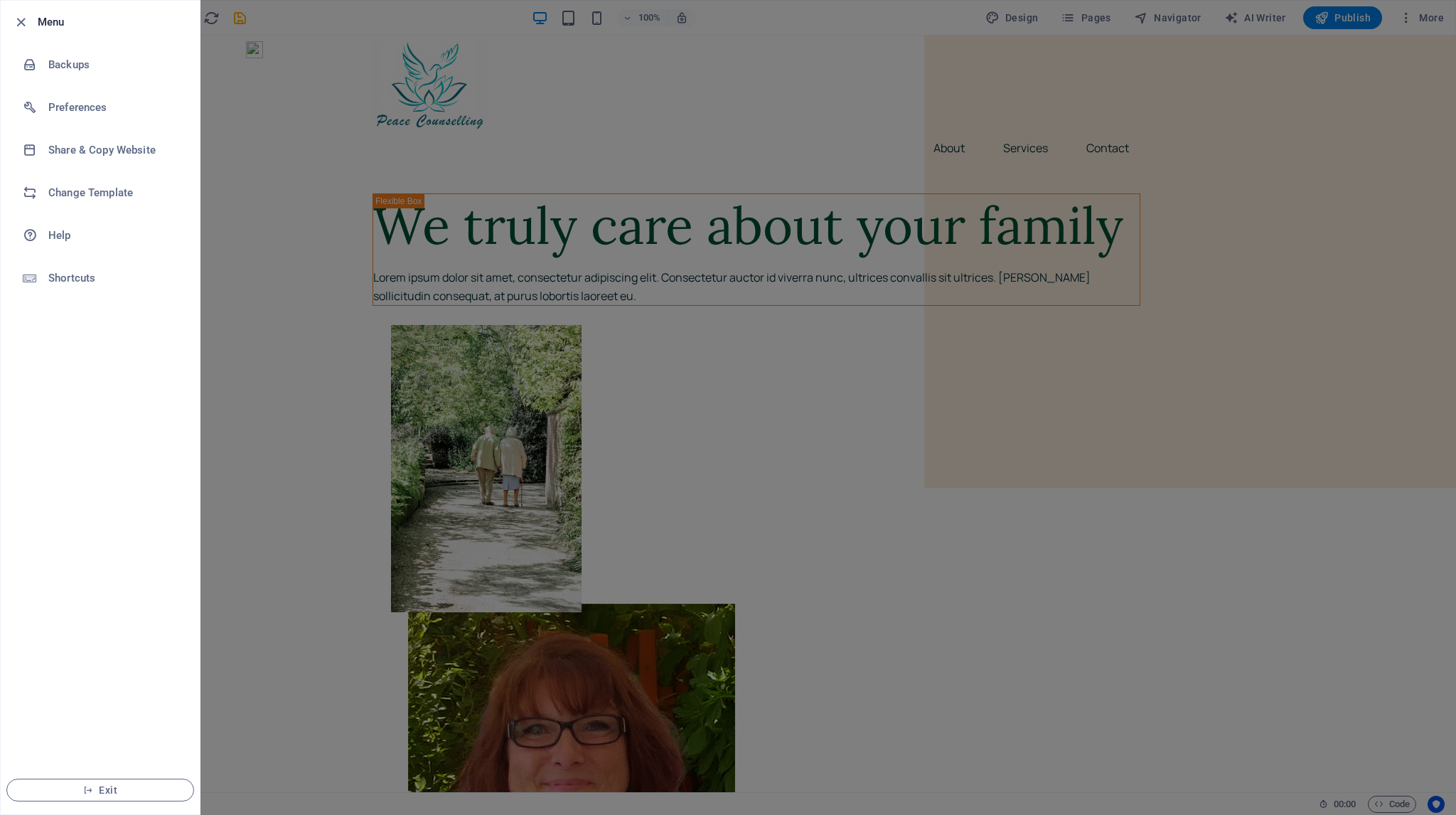
click at [288, 133] on div at bounding box center [728, 407] width 1456 height 815
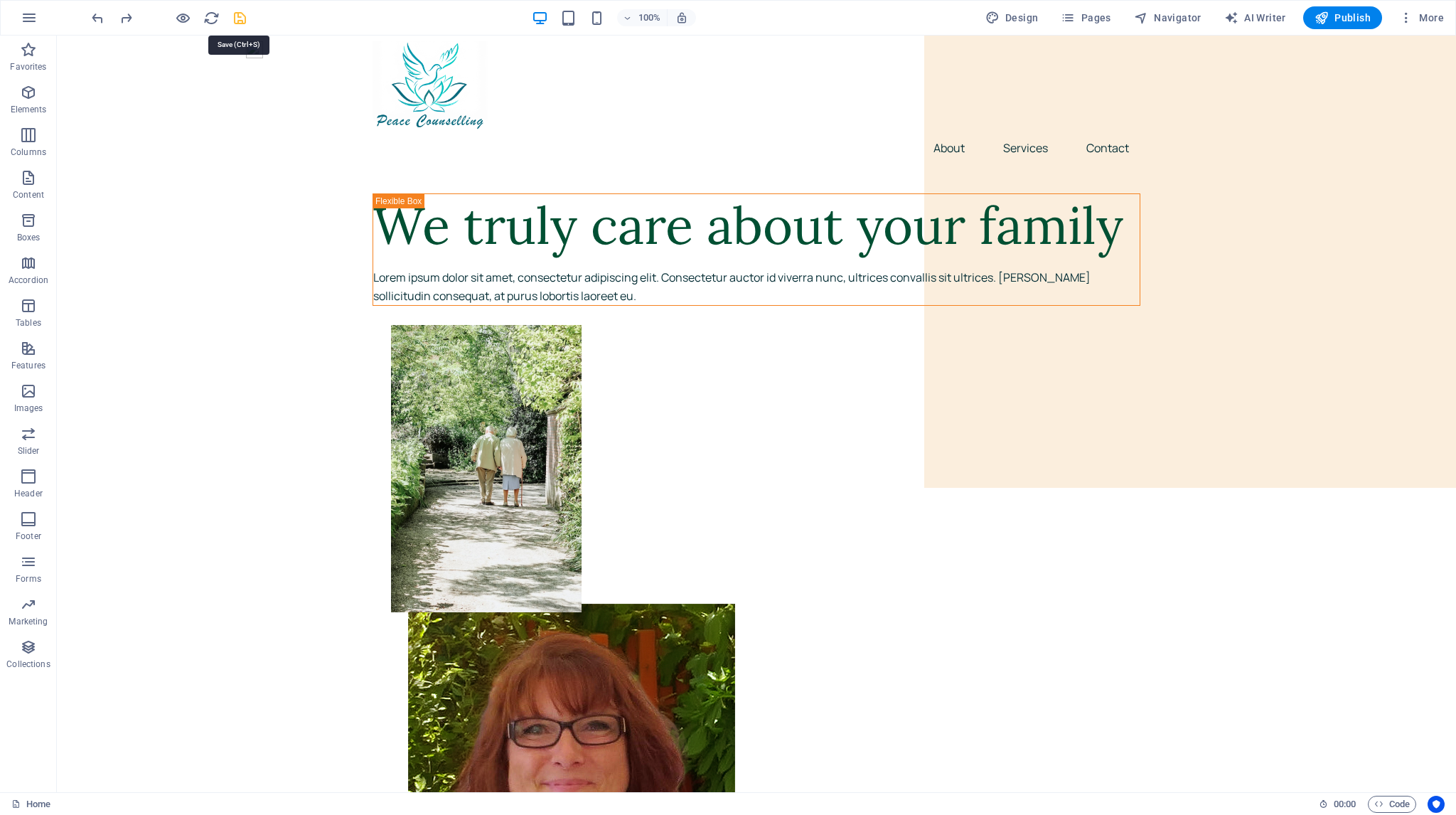
click at [242, 15] on icon "save" at bounding box center [240, 18] width 16 height 16
checkbox input "false"
click at [33, 16] on icon "button" at bounding box center [29, 17] width 17 height 17
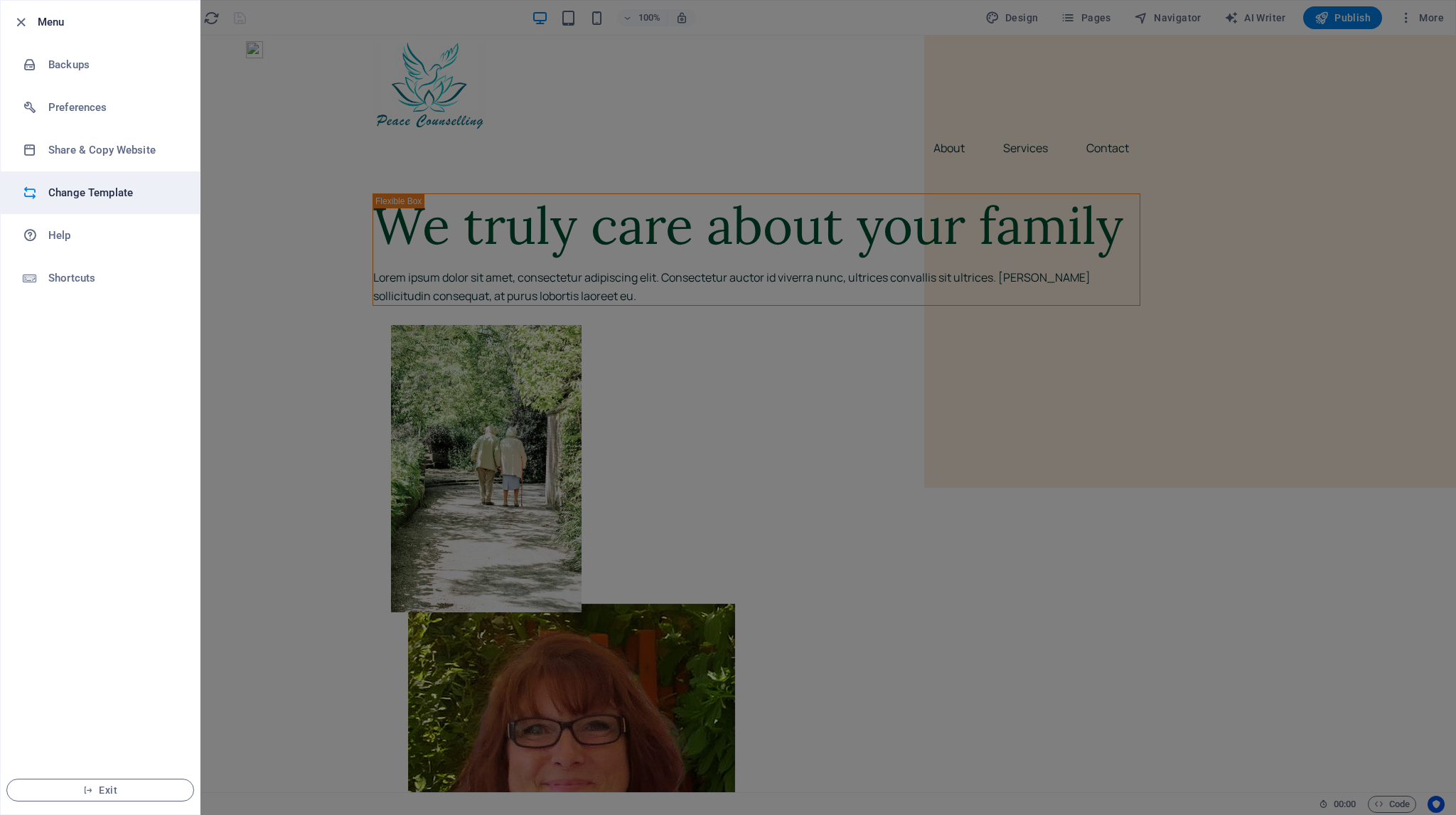
click at [59, 192] on h6 "Change Template" at bounding box center [114, 192] width 132 height 17
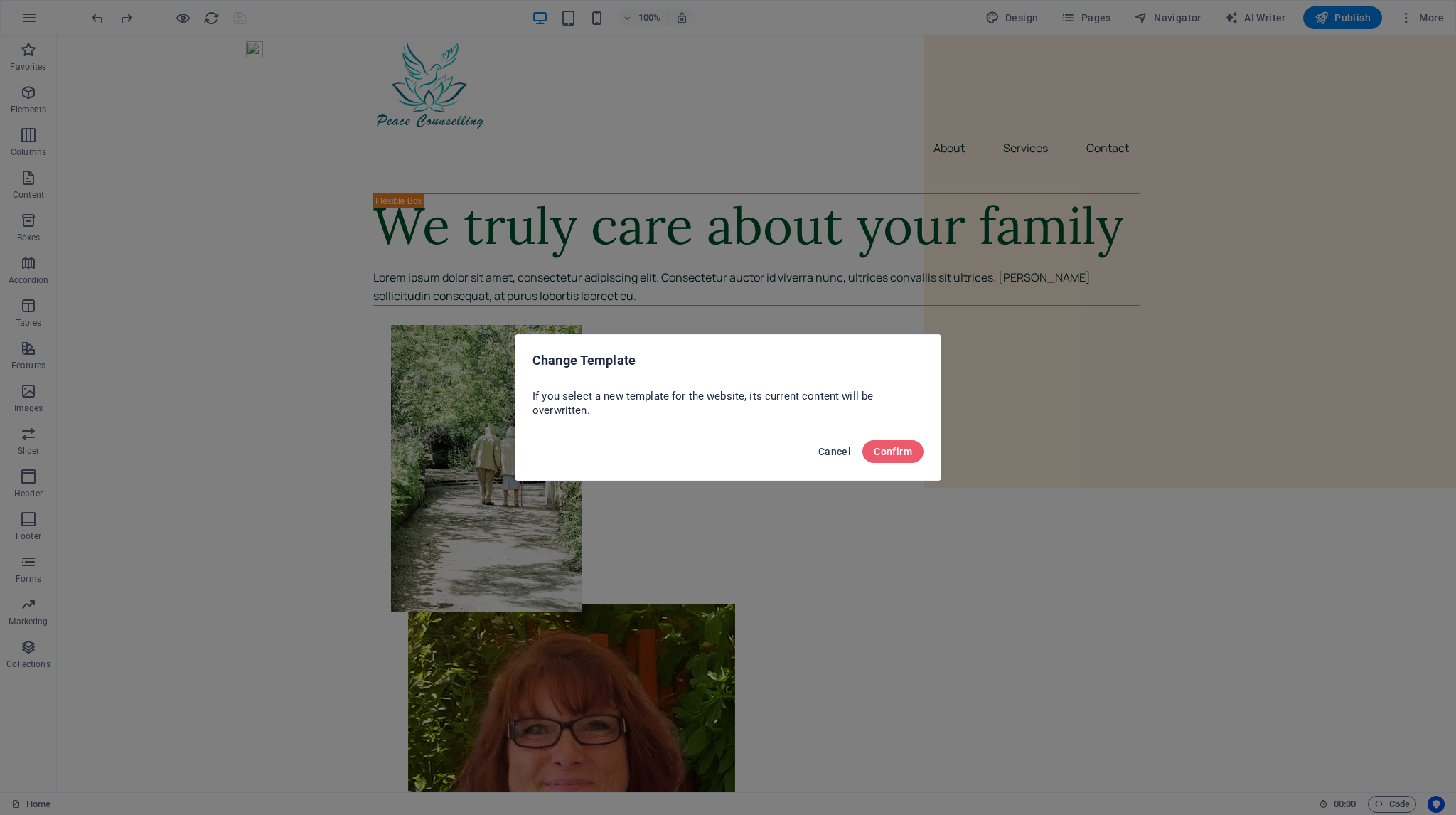
click at [831, 452] on span "Cancel" at bounding box center [835, 452] width 33 height 11
